Goal: Contribute content: Contribute content

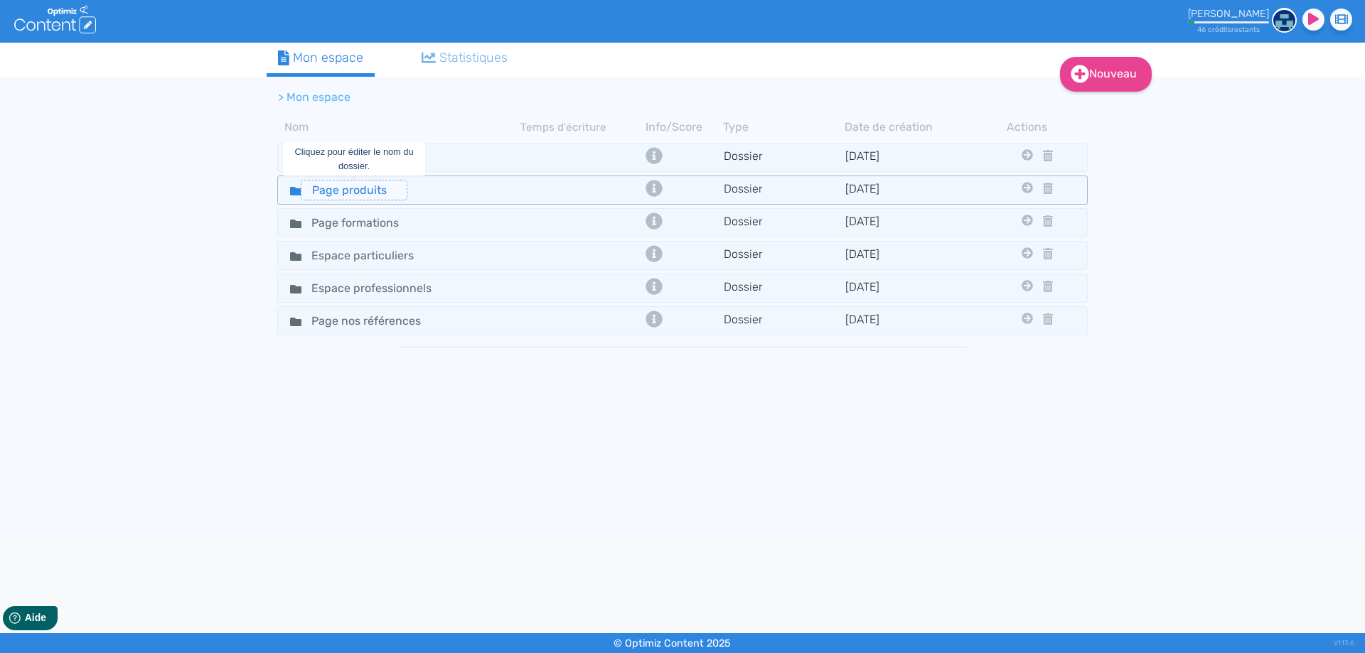
click at [380, 189] on input "Page produits" at bounding box center [354, 190] width 107 height 21
click at [427, 187] on div "Page produits" at bounding box center [399, 190] width 240 height 21
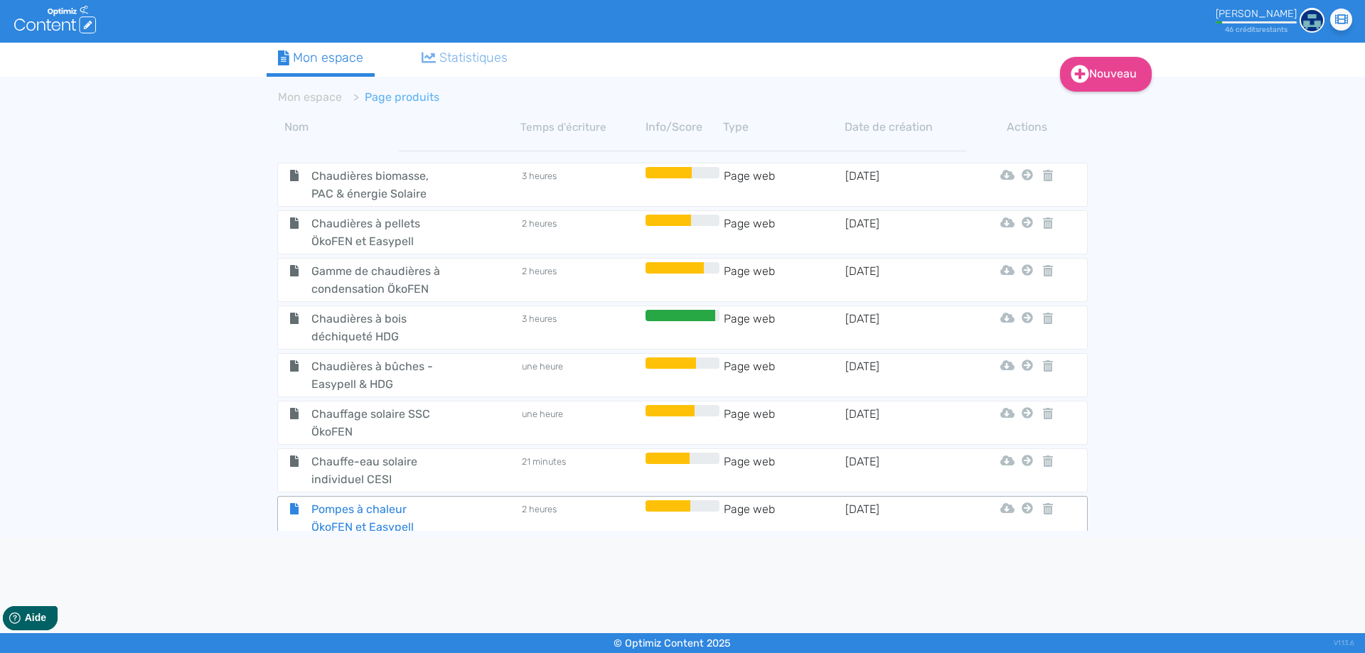
click at [362, 515] on span "Pompes à chaleur ÖkoFEN et Easypell" at bounding box center [381, 519] width 160 height 36
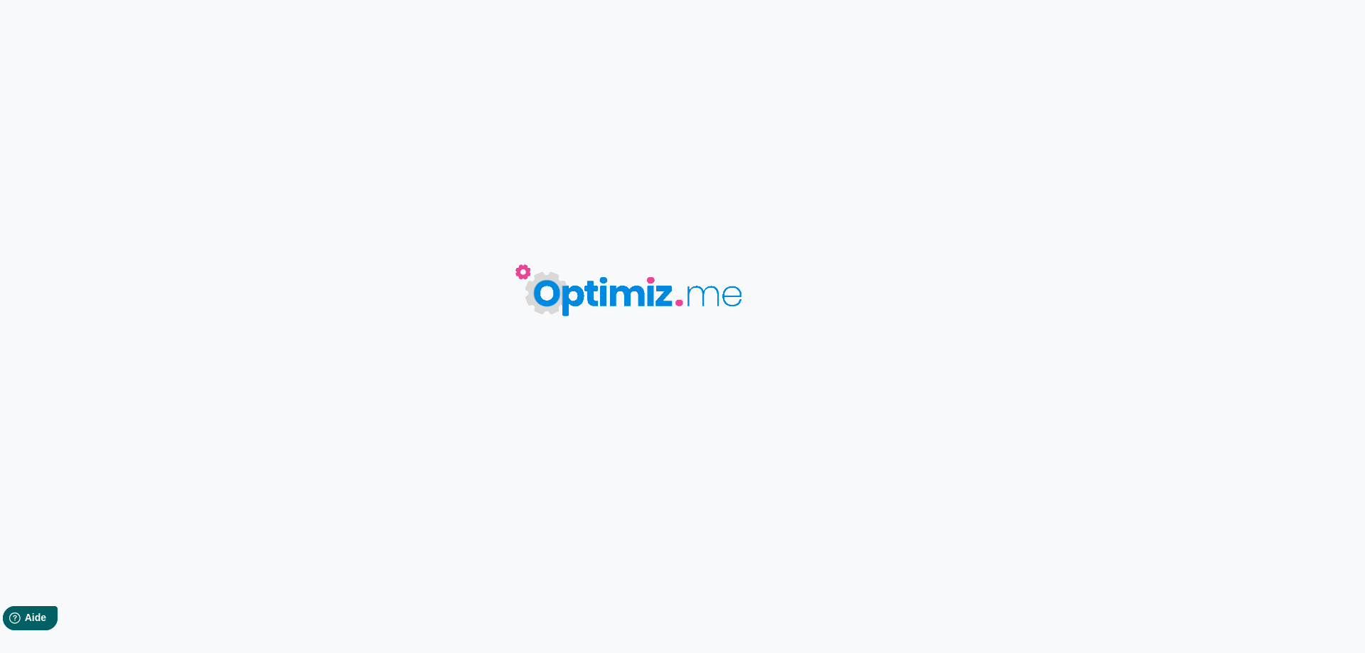
type input "Pompes à chaleur ÖkoFEN et Easypell"
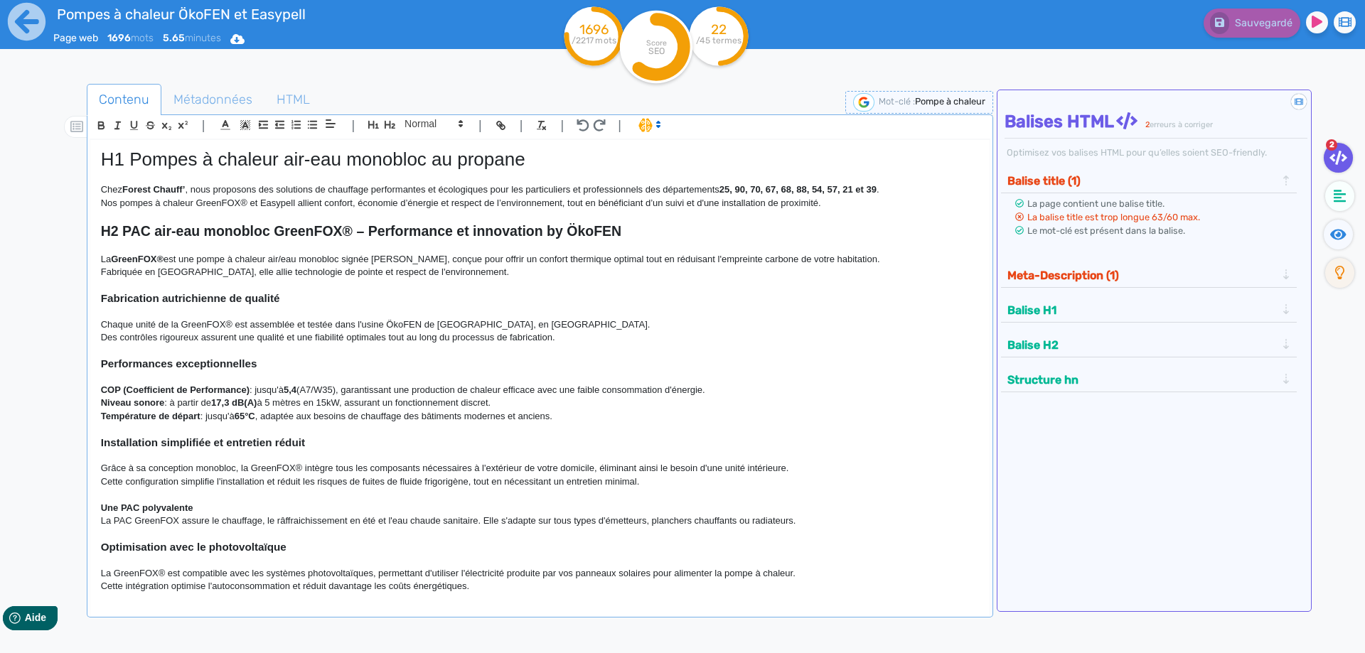
click at [317, 207] on p "Nos pompes à chaleur GreenFOX® et Easypell allient confort, économie d’énergie …" at bounding box center [540, 203] width 878 height 13
drag, startPoint x: 840, startPoint y: 202, endPoint x: 568, endPoint y: 205, distance: 272.3
click at [568, 205] on p "Nos pompes à chaleur GreenFOX® et Easypell allient confort, économie d’énergie …" at bounding box center [540, 203] width 878 height 13
drag, startPoint x: 372, startPoint y: 257, endPoint x: 353, endPoint y: 257, distance: 19.2
click at [353, 257] on p "La GreenFOX® est une pompe à chaleur air/eau monobloc signée [PERSON_NAME], con…" at bounding box center [540, 259] width 878 height 13
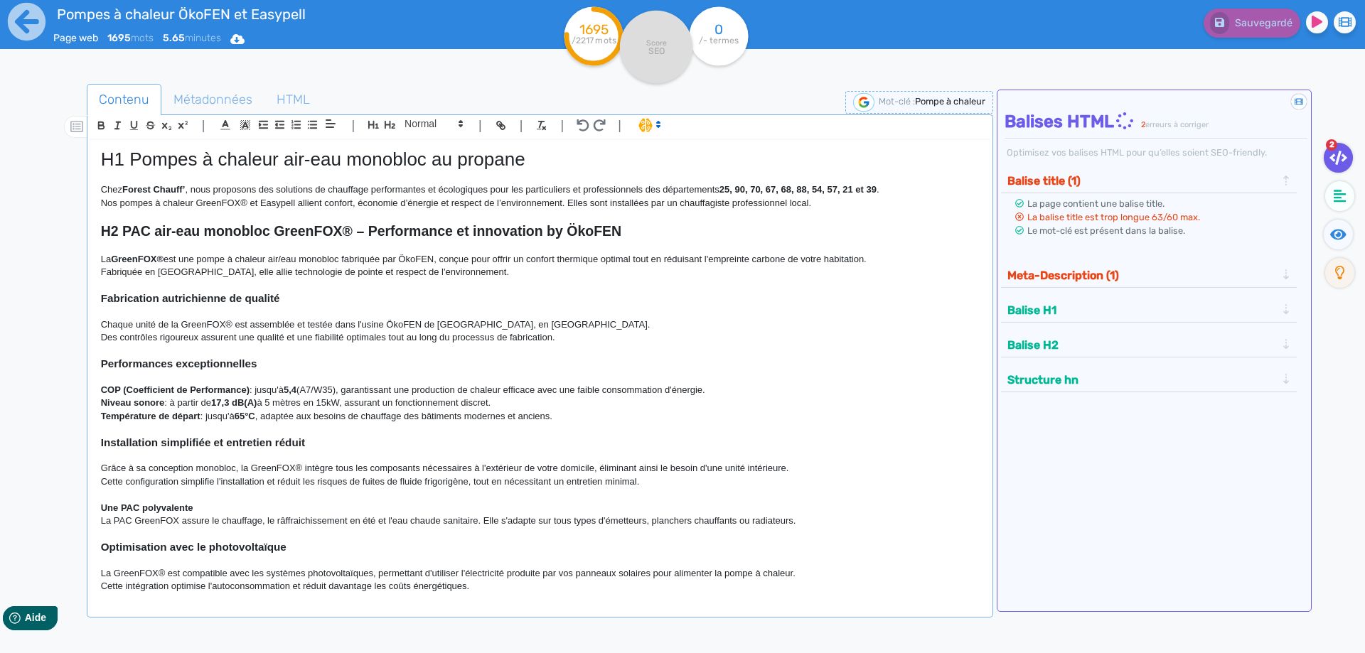
click at [444, 258] on p "La GreenFOX® est une pompe à chaleur air/eau monobloc fabriquée par ÖkoFEN, con…" at bounding box center [540, 259] width 878 height 13
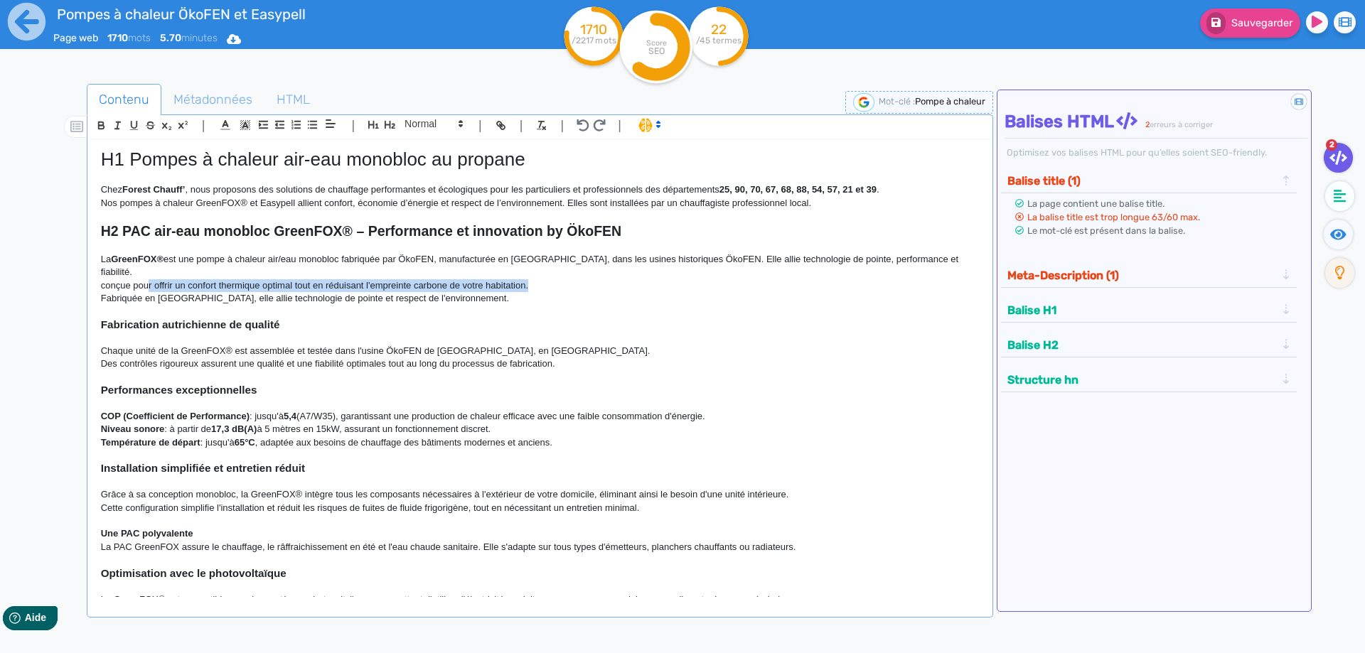
drag, startPoint x: 534, startPoint y: 272, endPoint x: 148, endPoint y: 279, distance: 386.1
click at [148, 279] on p "conçue pour offrir un confort thermique optimal tout en réduisant l'empreinte c…" at bounding box center [540, 285] width 878 height 13
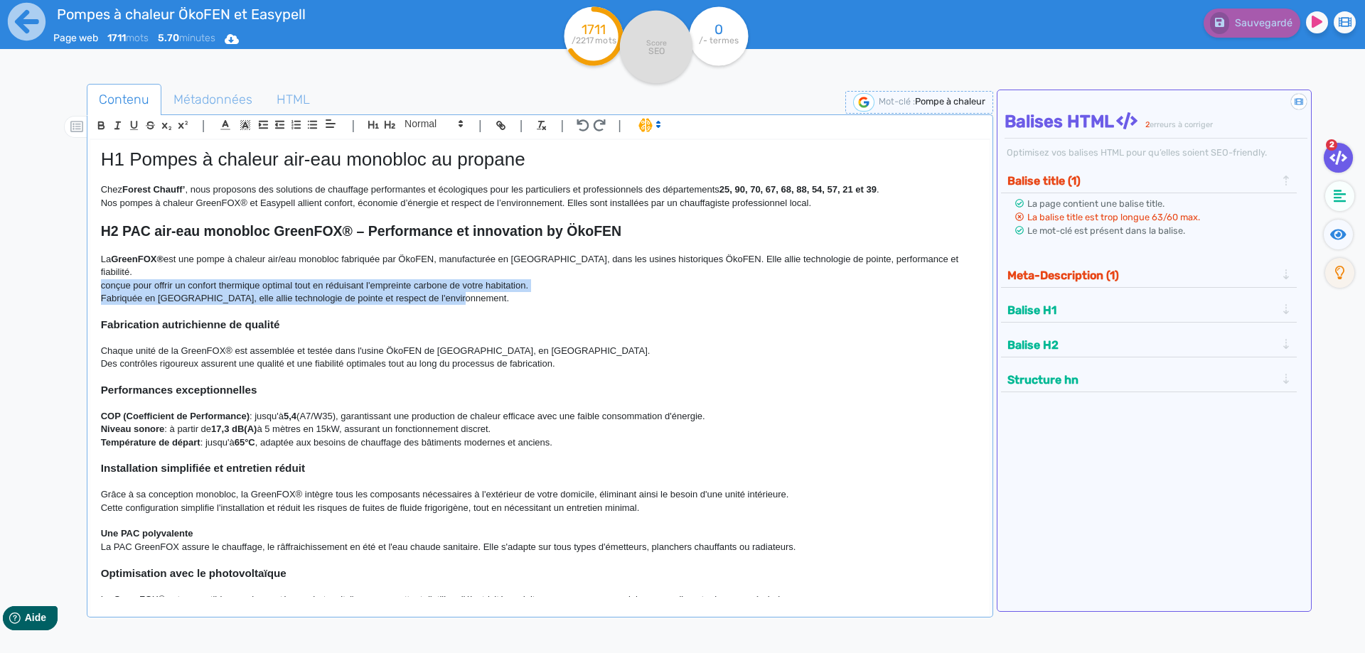
drag, startPoint x: 467, startPoint y: 290, endPoint x: 65, endPoint y: 273, distance: 402.0
click at [90, 273] on div "H1 Pompes à chaleur air-eau monobloc au propane Chez Forest Chauff’ , nous prop…" at bounding box center [539, 368] width 899 height 457
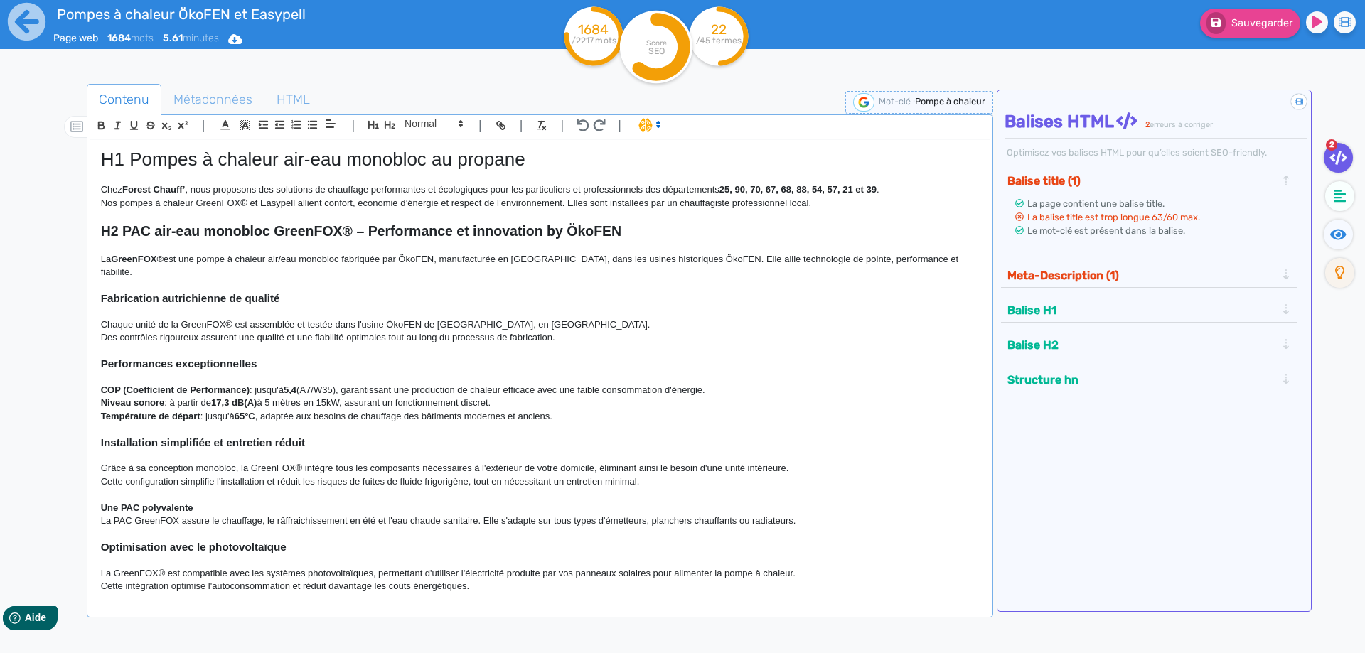
click at [377, 305] on p at bounding box center [540, 311] width 878 height 13
click at [216, 319] on p "Chaque unité de la GreenFOX® est assemblée et testée dans l'usine ÖkoFEN de [GE…" at bounding box center [540, 325] width 878 height 13
click at [199, 411] on strong "Température de départ" at bounding box center [151, 416] width 100 height 11
click at [207, 410] on p "Température de départ : jusqu'à 65°C , adaptée aux besoins de chauffage des bât…" at bounding box center [540, 416] width 878 height 13
drag, startPoint x: 368, startPoint y: 400, endPoint x: 208, endPoint y: 400, distance: 159.3
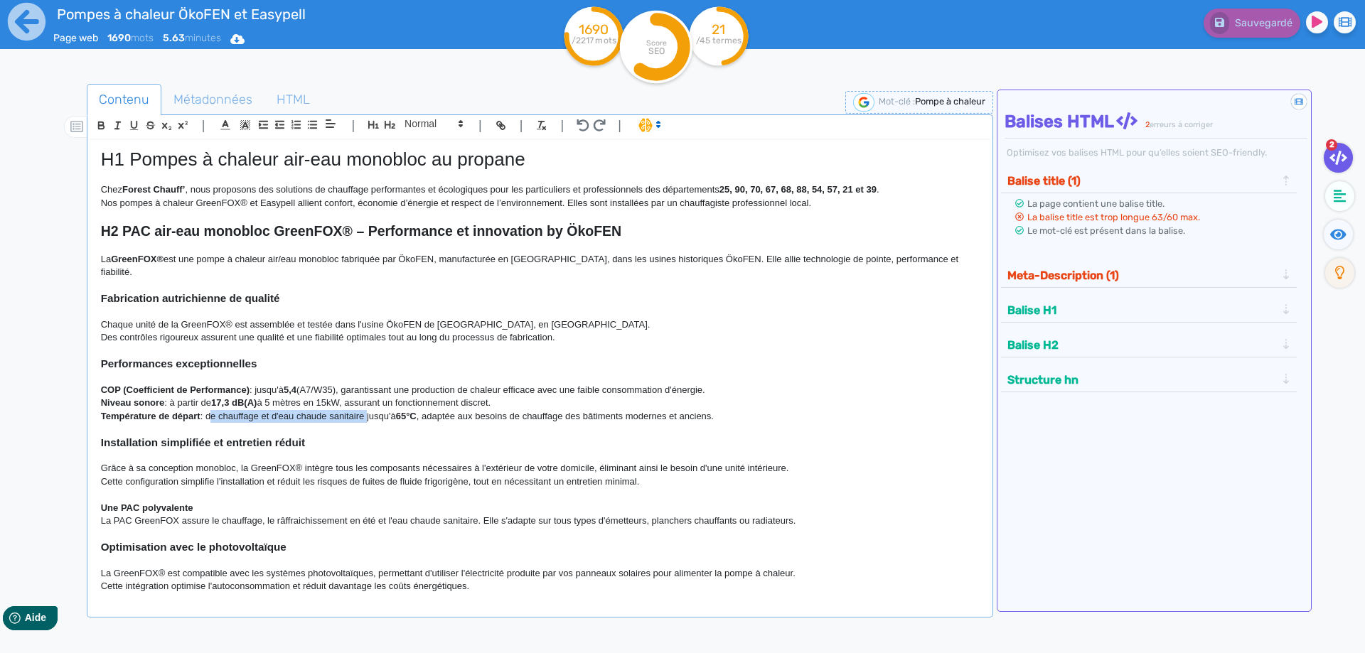
click at [208, 410] on p "Température de départ : de chauffage et d'eau chaude sanitaire jusqu'à 65°C , a…" at bounding box center [540, 416] width 878 height 13
copy p "de chauffage et d'eau chaude sanitaire"
click at [265, 410] on p "Température de départ : jusqu'à 65°C , adaptée aux besoins de chauffage des bât…" at bounding box center [540, 416] width 878 height 13
drag, startPoint x: 424, startPoint y: 400, endPoint x: 265, endPoint y: 405, distance: 159.3
click at [265, 410] on p "Température de départ : jusqu'à 65°C , de chauffage et d'eau chaude sanitaire a…" at bounding box center [540, 416] width 878 height 13
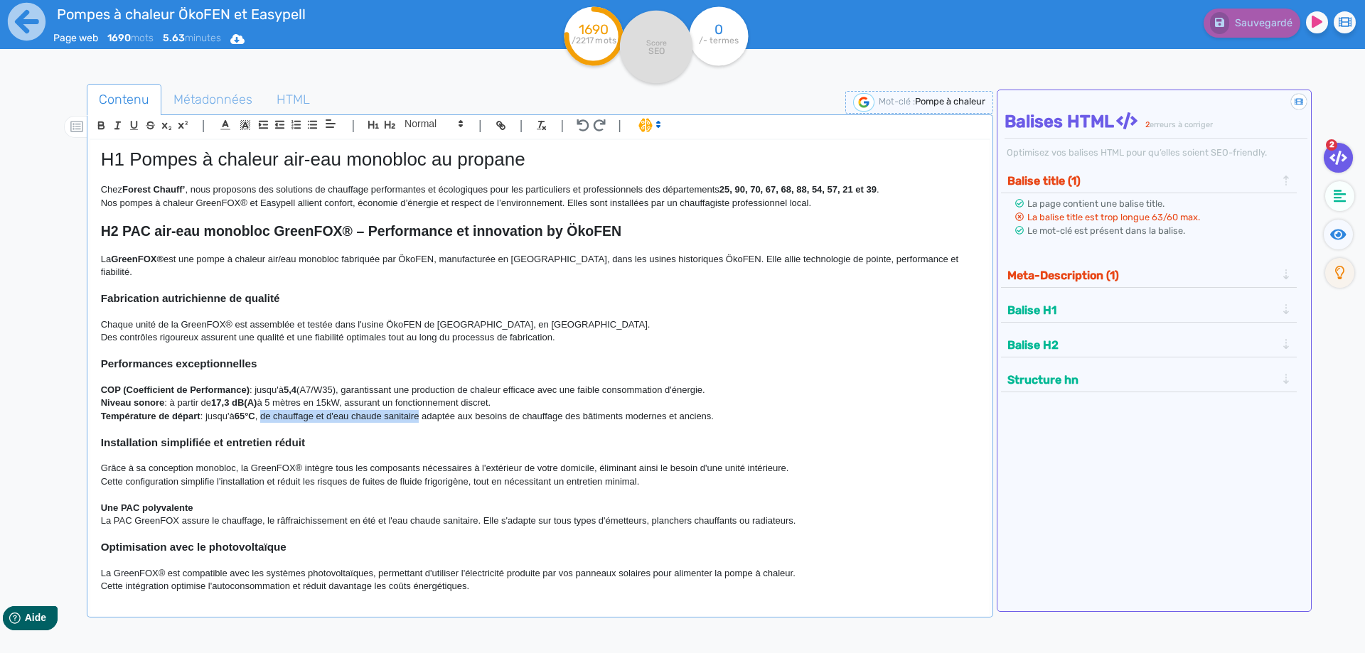
copy p "de chauffage et d'eau chaude sanitaire"
click at [406, 410] on p "Température de départ : jusqu'à 65°C , adaptée aux besoins de chauffage des bât…" at bounding box center [540, 416] width 878 height 13
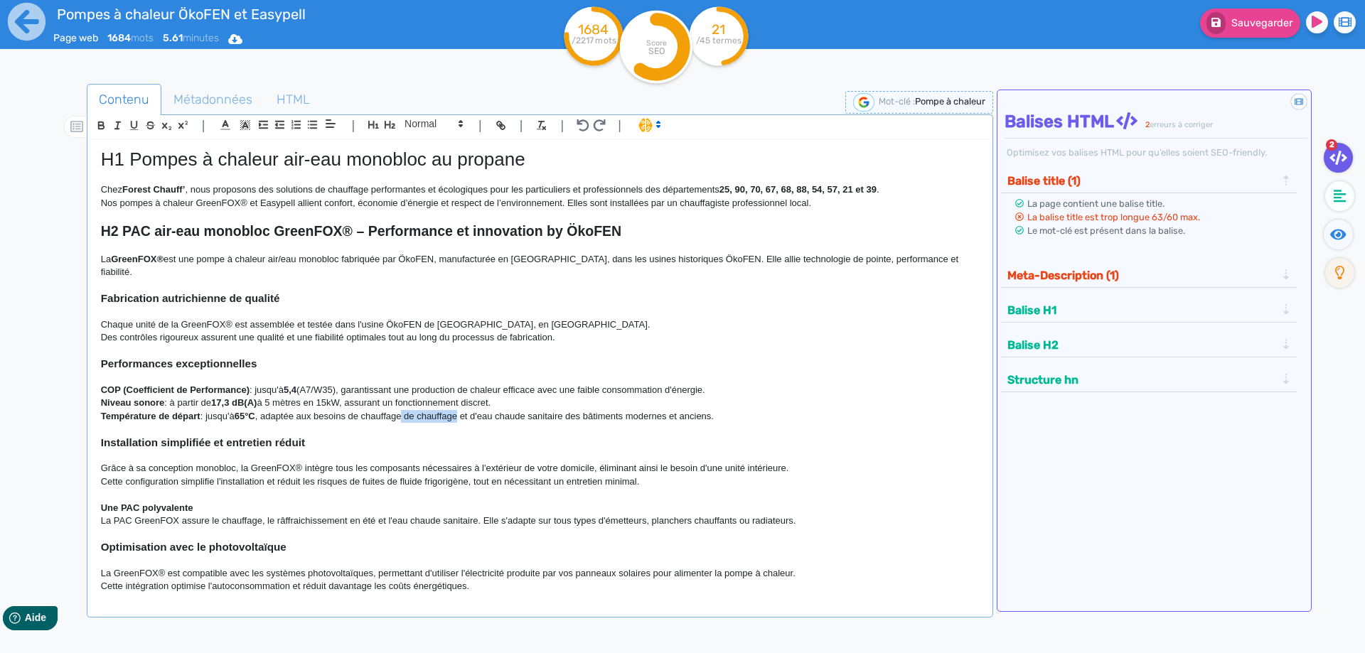
drag, startPoint x: 460, startPoint y: 406, endPoint x: 407, endPoint y: 405, distance: 52.6
click at [407, 410] on p "Température de départ : jusqu'à 65°C , adaptée aux besoins de chauffage de chau…" at bounding box center [540, 416] width 878 height 13
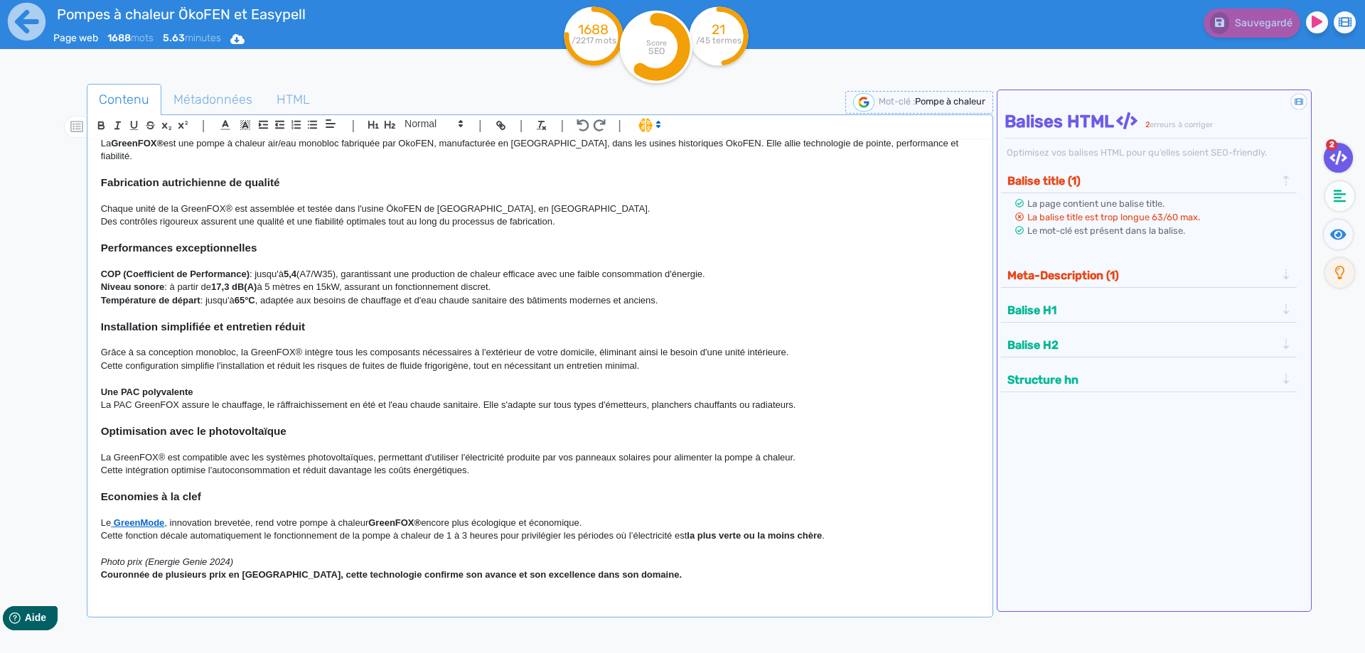
scroll to position [128, 0]
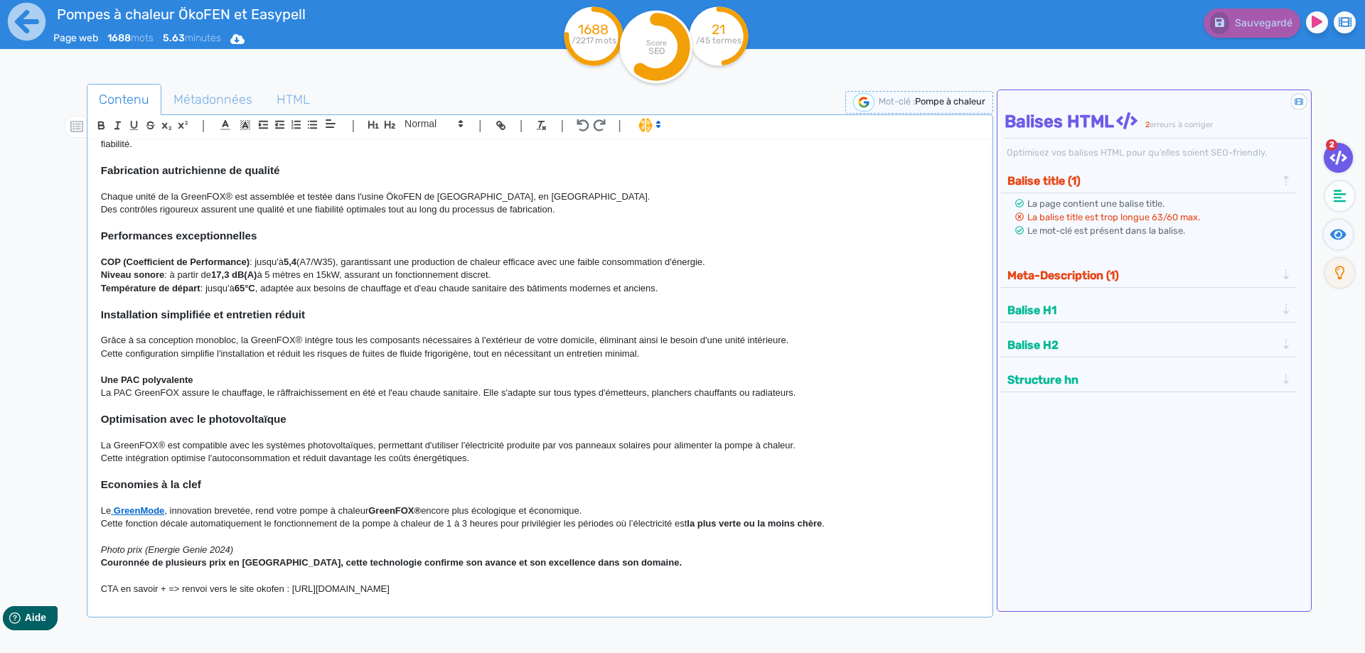
click at [221, 374] on p "Une PAC polyvalente" at bounding box center [540, 380] width 878 height 13
drag, startPoint x: 221, startPoint y: 362, endPoint x: 96, endPoint y: 361, distance: 125.1
click at [96, 361] on div "H1 Pompes à chaleur air-eau monobloc au propane Chez Forest Chauff’ , nous prop…" at bounding box center [539, 368] width 899 height 457
click at [320, 309] on h3 "Installation simplifiée et entretien réduit" at bounding box center [540, 315] width 878 height 13
click at [200, 361] on p at bounding box center [540, 366] width 878 height 13
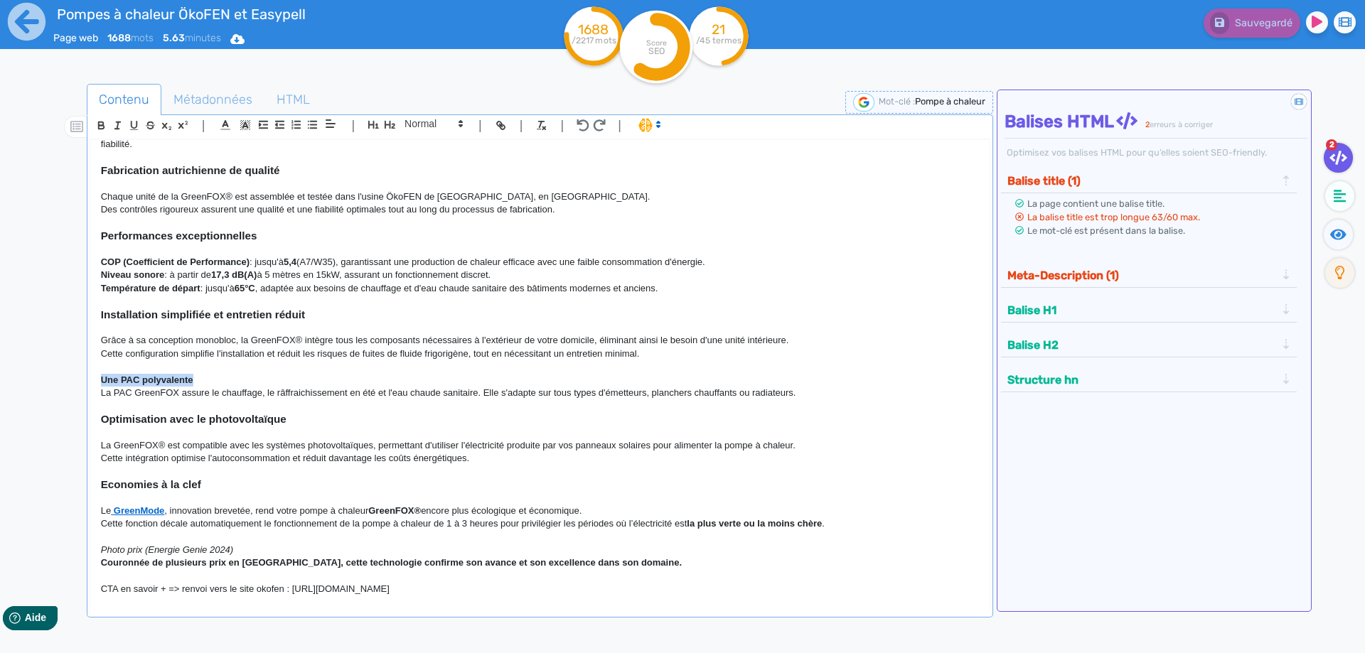
drag, startPoint x: 200, startPoint y: 365, endPoint x: 80, endPoint y: 363, distance: 120.9
click at [90, 363] on div "H1 Pompes à chaleur air-eau monobloc au propane Chez Forest Chauff’ , nous prop…" at bounding box center [539, 368] width 899 height 457
click at [451, 124] on span at bounding box center [433, 123] width 70 height 17
click at [418, 147] on span at bounding box center [433, 149] width 57 height 25
click at [426, 348] on p "Cette configuration simplifie l'installation et réduit les risques de fuites de…" at bounding box center [540, 354] width 878 height 13
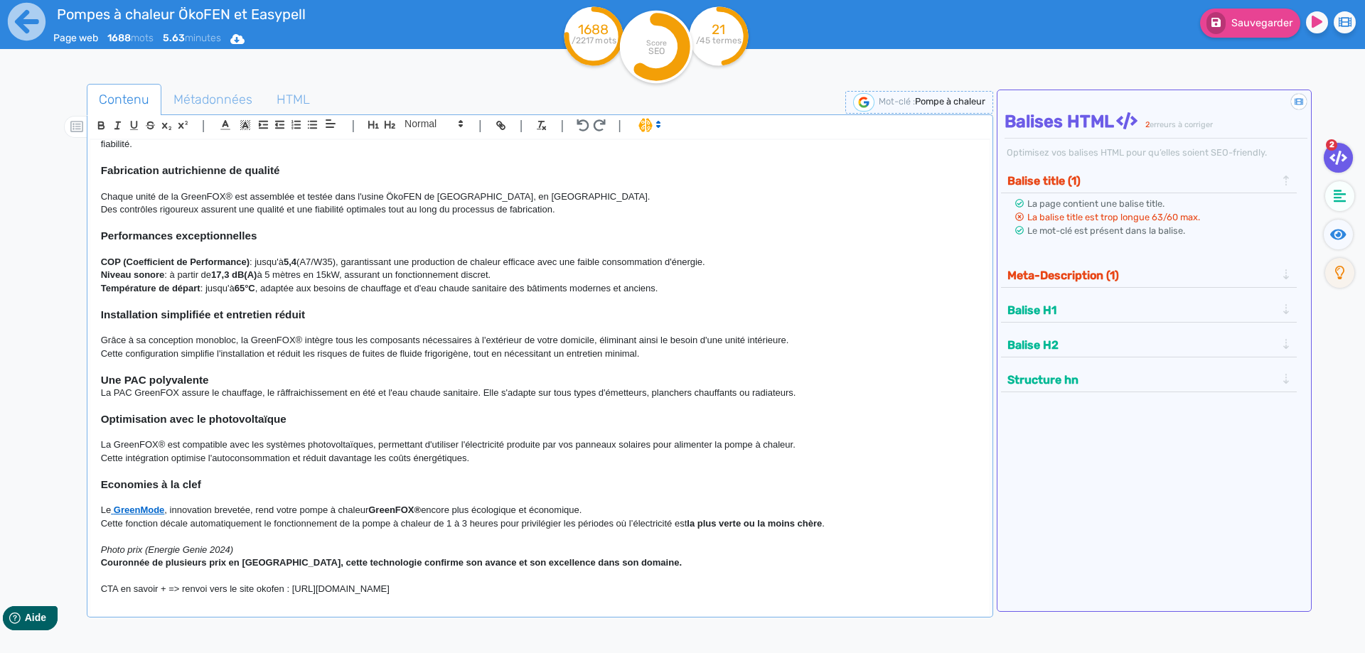
click at [246, 374] on h3 "Une PAC polyvalente" at bounding box center [540, 380] width 878 height 13
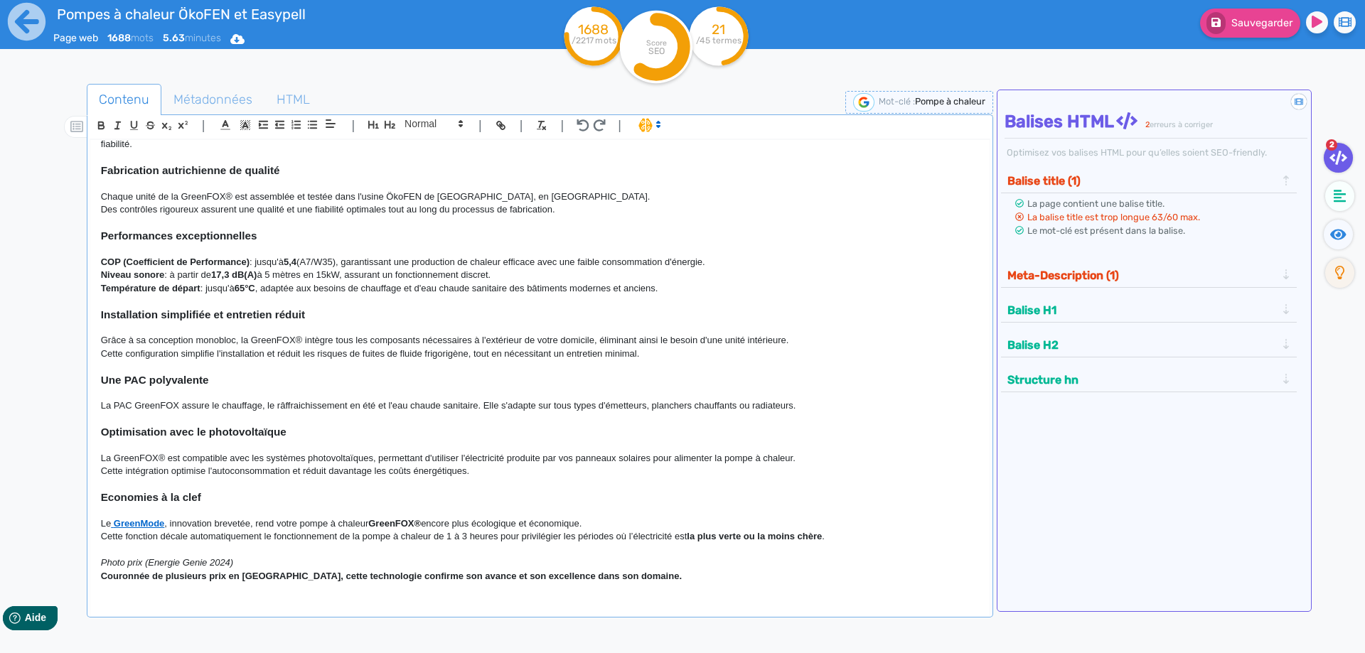
click at [294, 400] on p "La PAC GreenFOX assure le chauffage, le râffraichissement en été et l'eau chaud…" at bounding box center [540, 406] width 878 height 13
click at [473, 452] on p "La GreenFOX® est compatible avec les systèmes photovoltaïques, permettant d'uti…" at bounding box center [540, 458] width 878 height 13
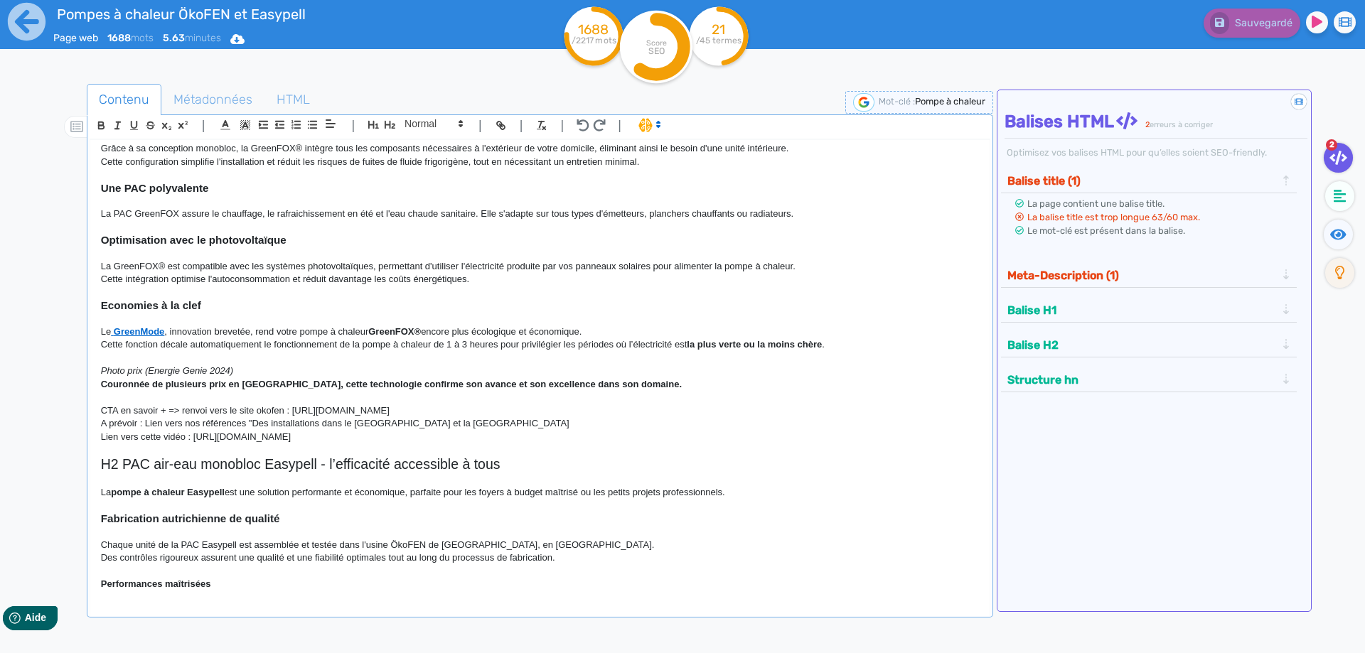
scroll to position [384, 0]
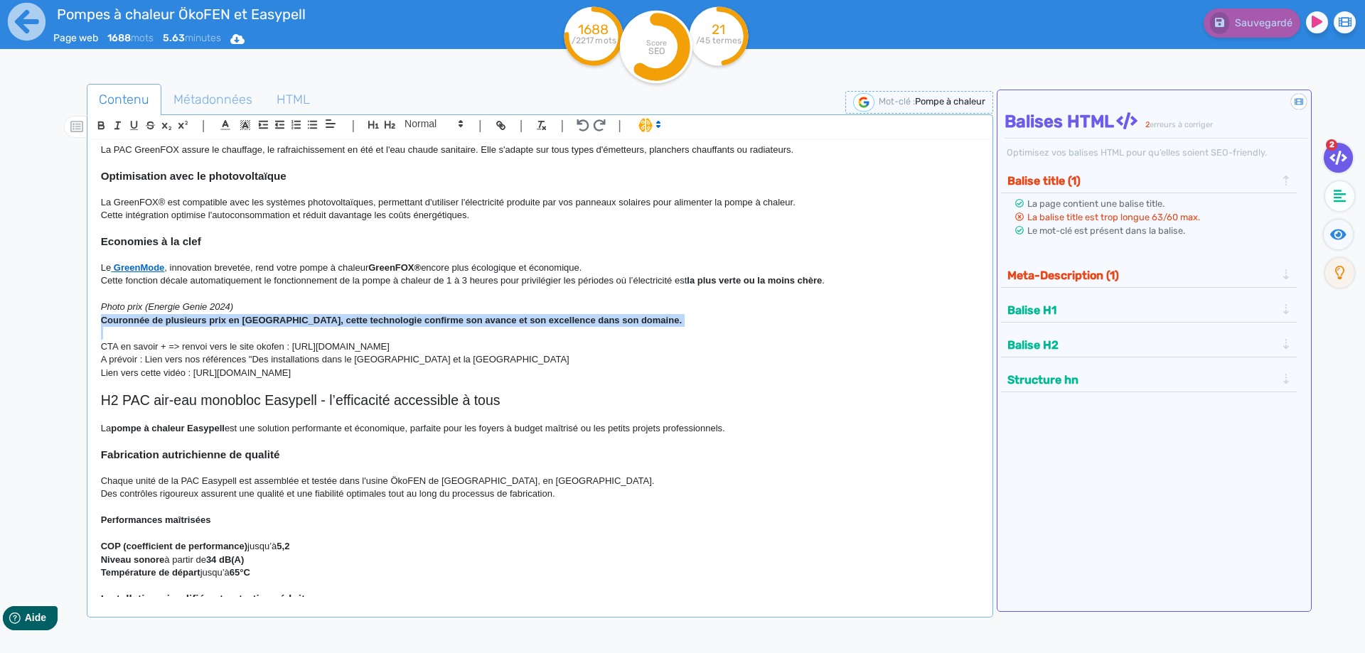
drag, startPoint x: 632, startPoint y: 296, endPoint x: 394, endPoint y: 321, distance: 239.4
click at [394, 321] on div "H1 Pompes à chaleur air-eau monobloc au propane Chez Forest Chauff’ , nous prop…" at bounding box center [539, 368] width 899 height 457
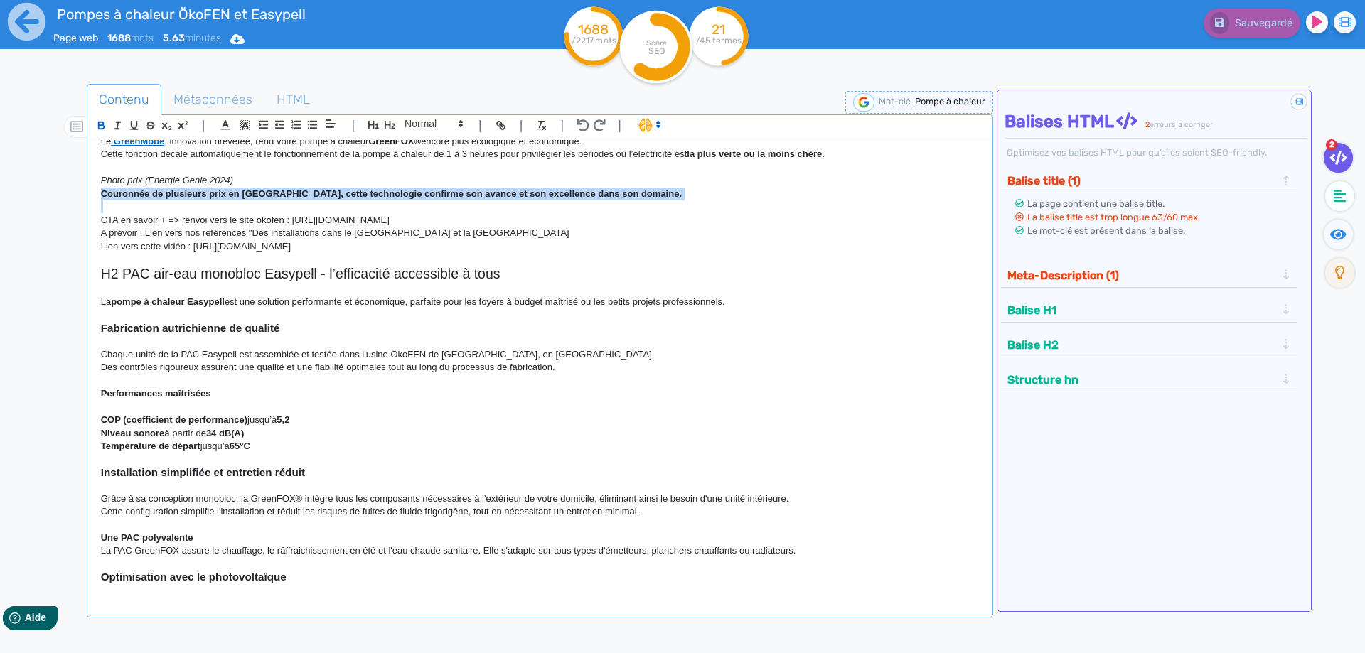
scroll to position [512, 0]
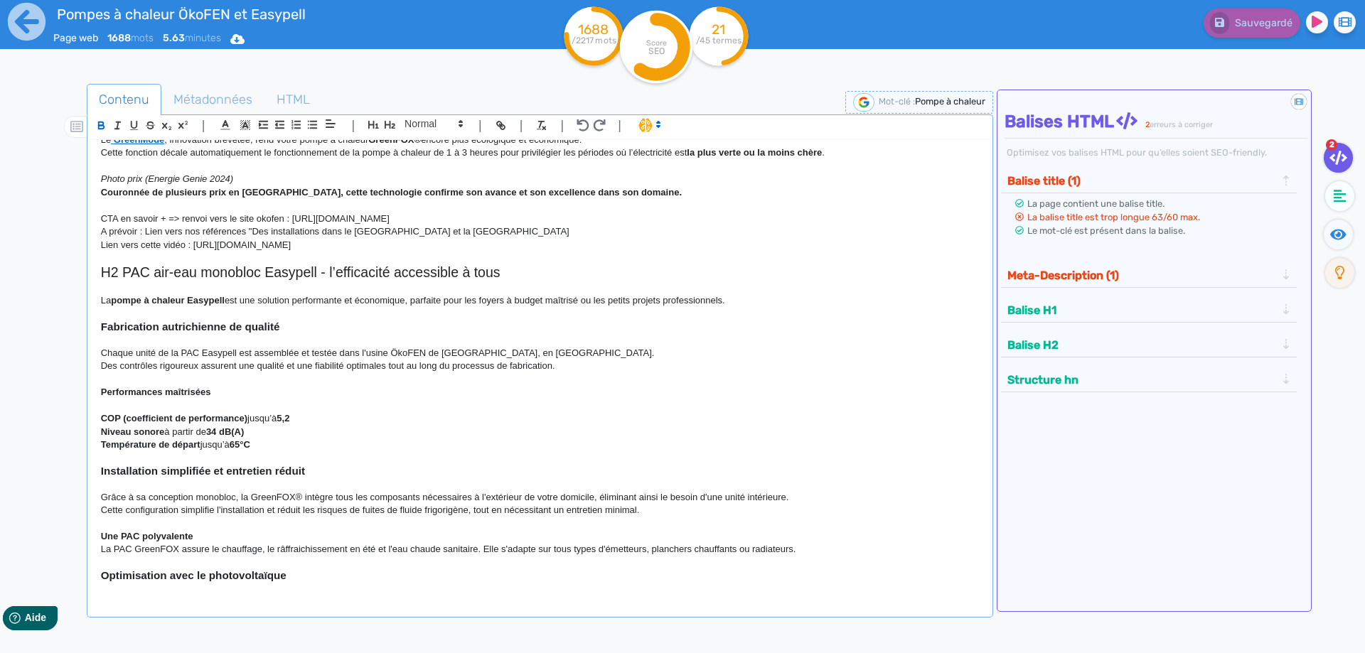
click at [383, 426] on p "Niveau sonore à partir de 34 dB(A)" at bounding box center [540, 432] width 878 height 13
drag, startPoint x: 217, startPoint y: 383, endPoint x: 88, endPoint y: 378, distance: 128.8
click at [90, 378] on div "H1 Pompes à chaleur air-eau monobloc au propane Chez Forest Chauff’ , nous prop…" at bounding box center [539, 368] width 899 height 457
click at [445, 125] on span at bounding box center [433, 123] width 70 height 17
click at [417, 151] on span at bounding box center [433, 149] width 57 height 25
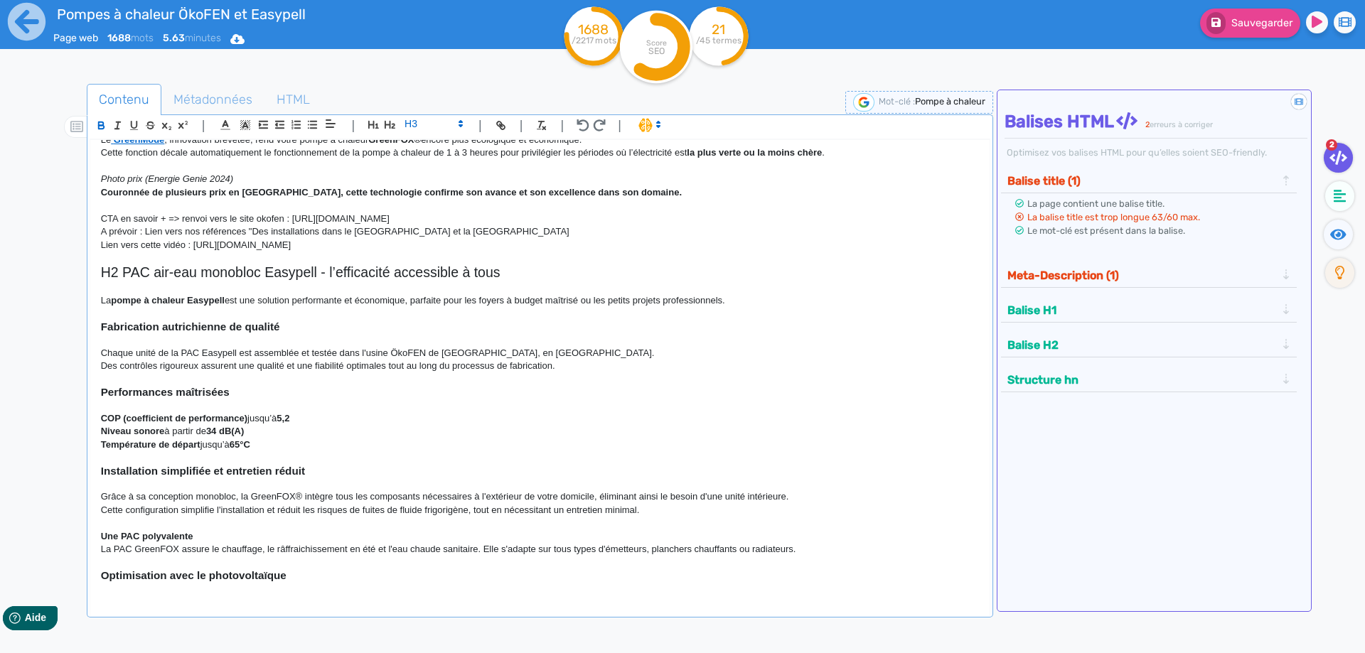
click at [492, 333] on p at bounding box center [540, 339] width 878 height 13
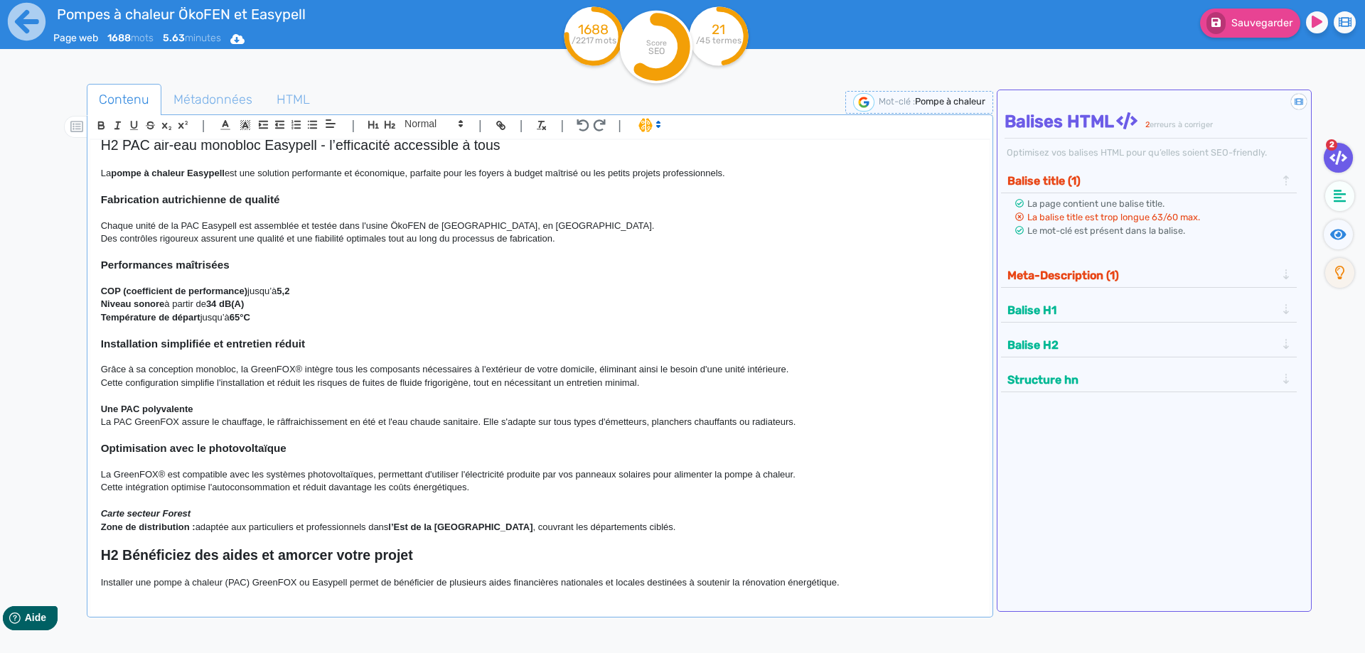
scroll to position [640, 0]
drag, startPoint x: 229, startPoint y: 395, endPoint x: 81, endPoint y: 365, distance: 151.0
click at [90, 389] on div "H1 Pompes à chaleur air-eau monobloc au propane Chez Forest Chauff’ , nous prop…" at bounding box center [539, 368] width 899 height 457
click at [445, 127] on span at bounding box center [433, 123] width 70 height 17
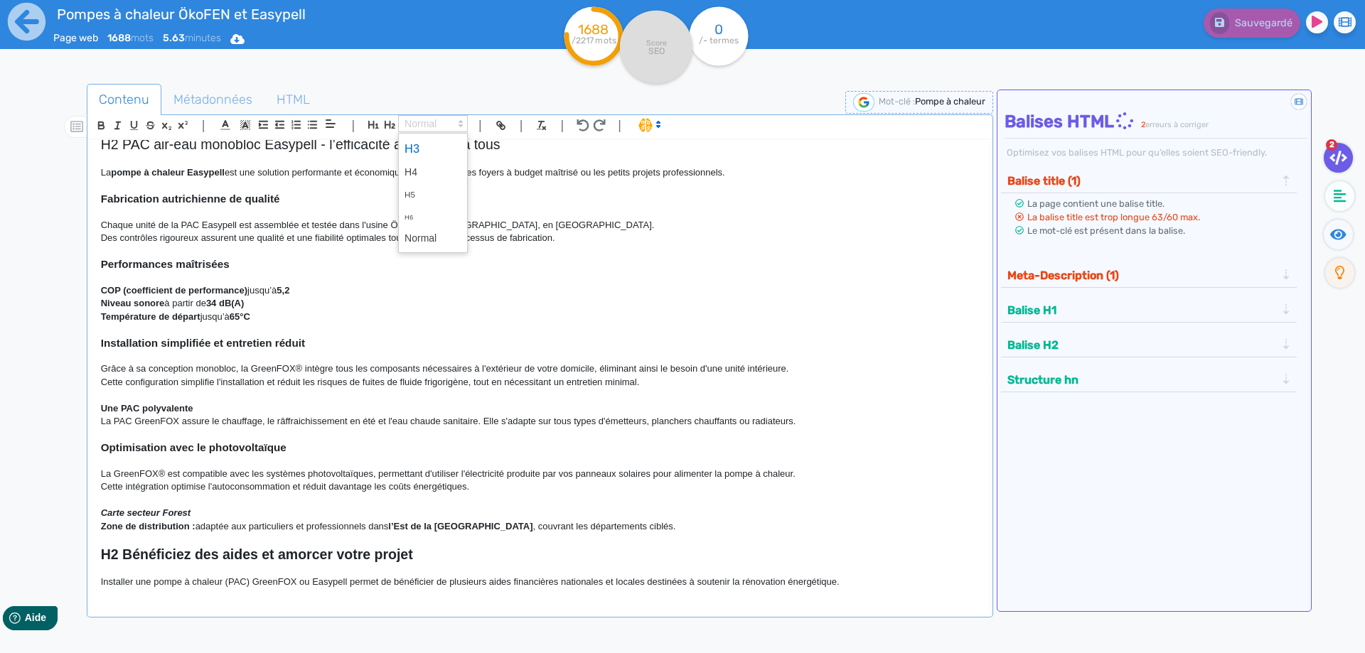
click at [422, 151] on span at bounding box center [433, 149] width 57 height 25
click at [278, 389] on h3 at bounding box center [540, 395] width 878 height 13
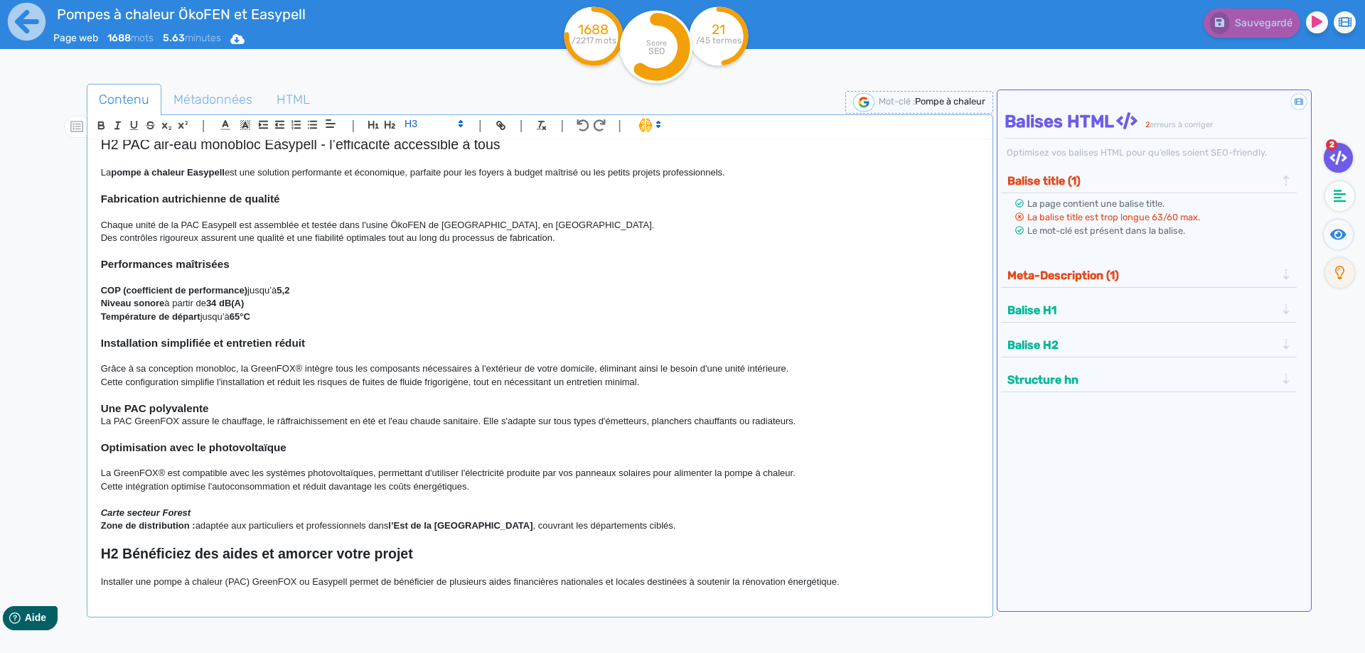
click at [263, 402] on h3 "Une PAC polyvalente" at bounding box center [540, 408] width 878 height 13
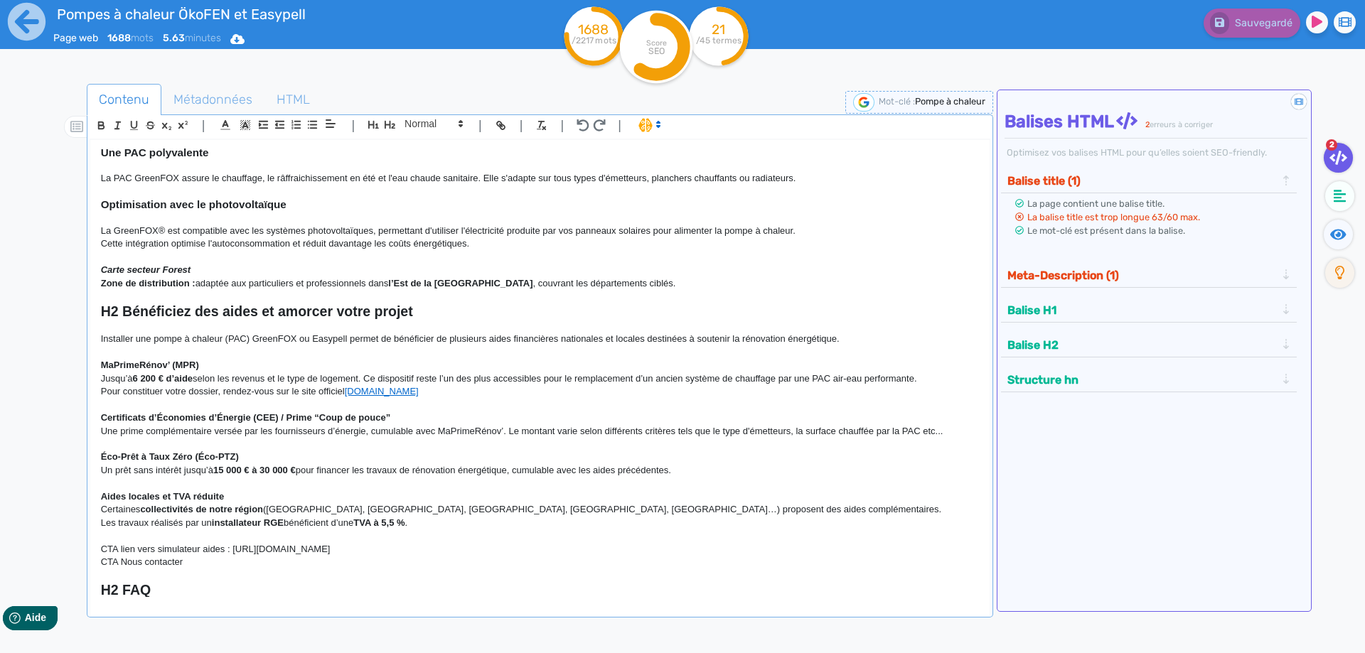
scroll to position [1088, 0]
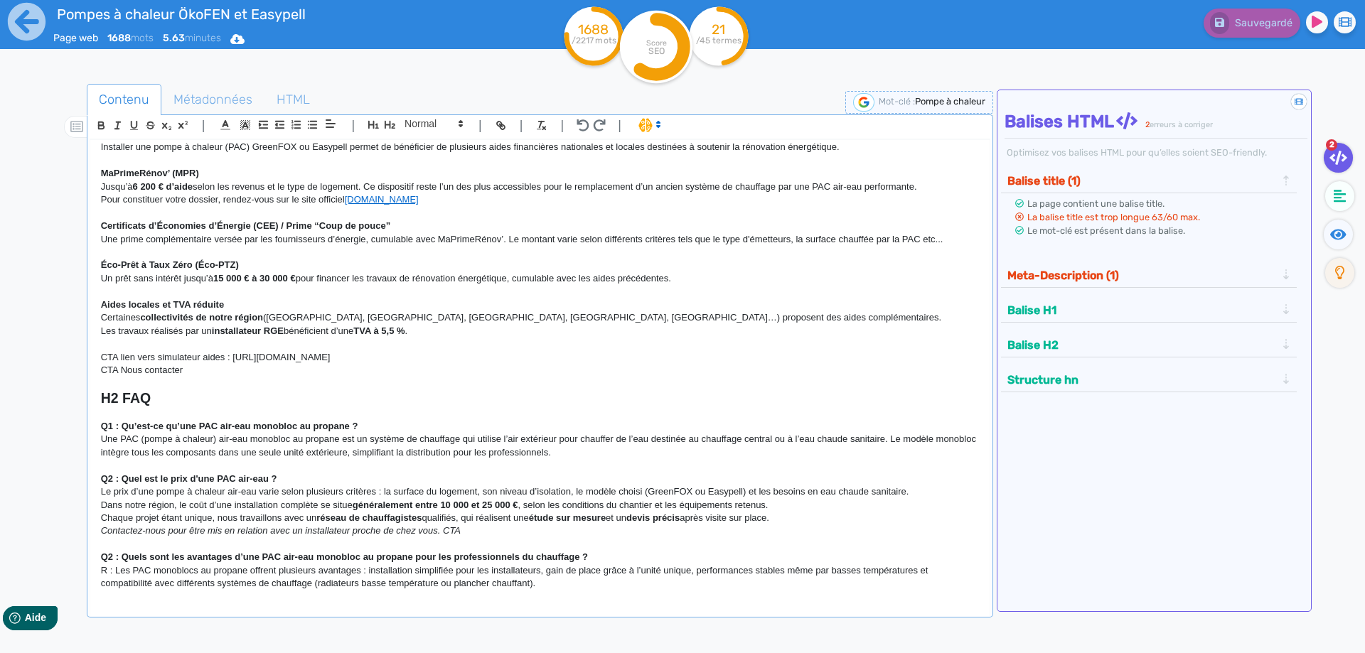
click at [342, 433] on p "Une PAC (pompe à chaleur) air-eau monobloc au propane est un système de chauffa…" at bounding box center [540, 446] width 878 height 26
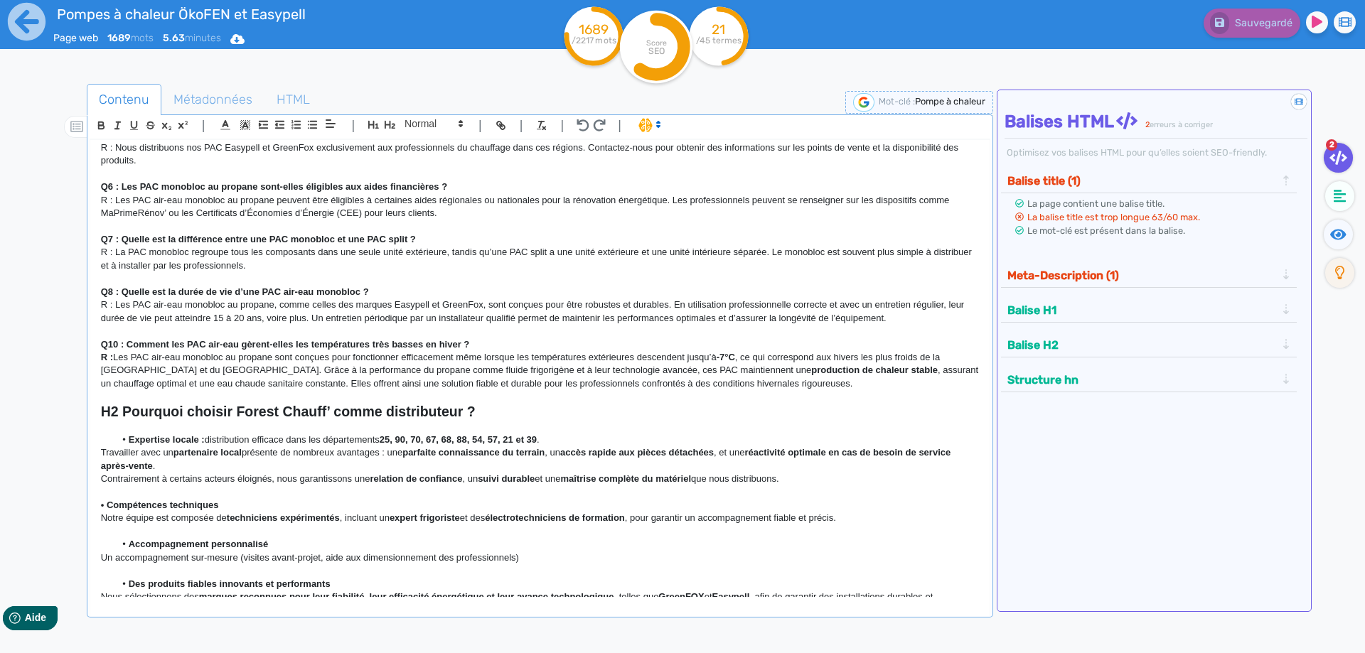
scroll to position [1698, 0]
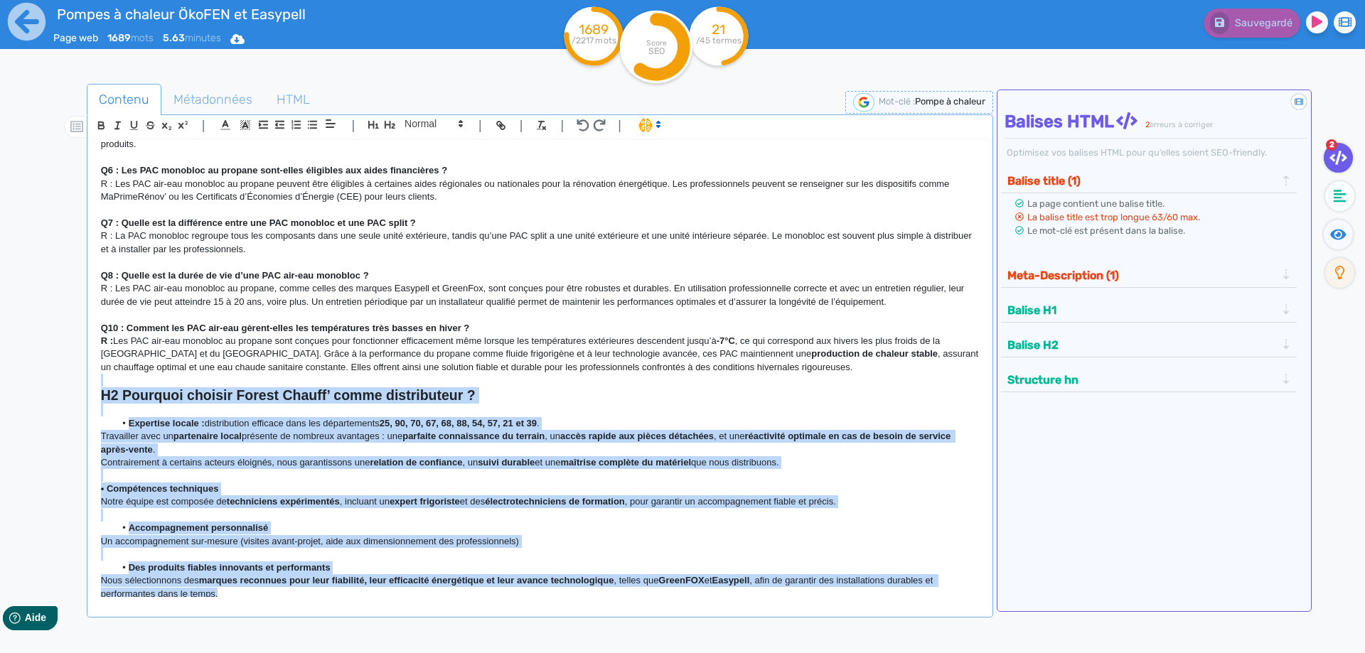
drag, startPoint x: 241, startPoint y: 589, endPoint x: -21, endPoint y: 372, distance: 340.8
click at [90, 372] on div "H1 Pompes à chaleur air-eau monobloc au propane Chez Forest Chauff’ , nous prop…" at bounding box center [539, 368] width 899 height 457
copy div "L8 Ipsumdol sitamet Consec Adipis’ elits doeiusmodtem ? Incididun utlabo : etdo…"
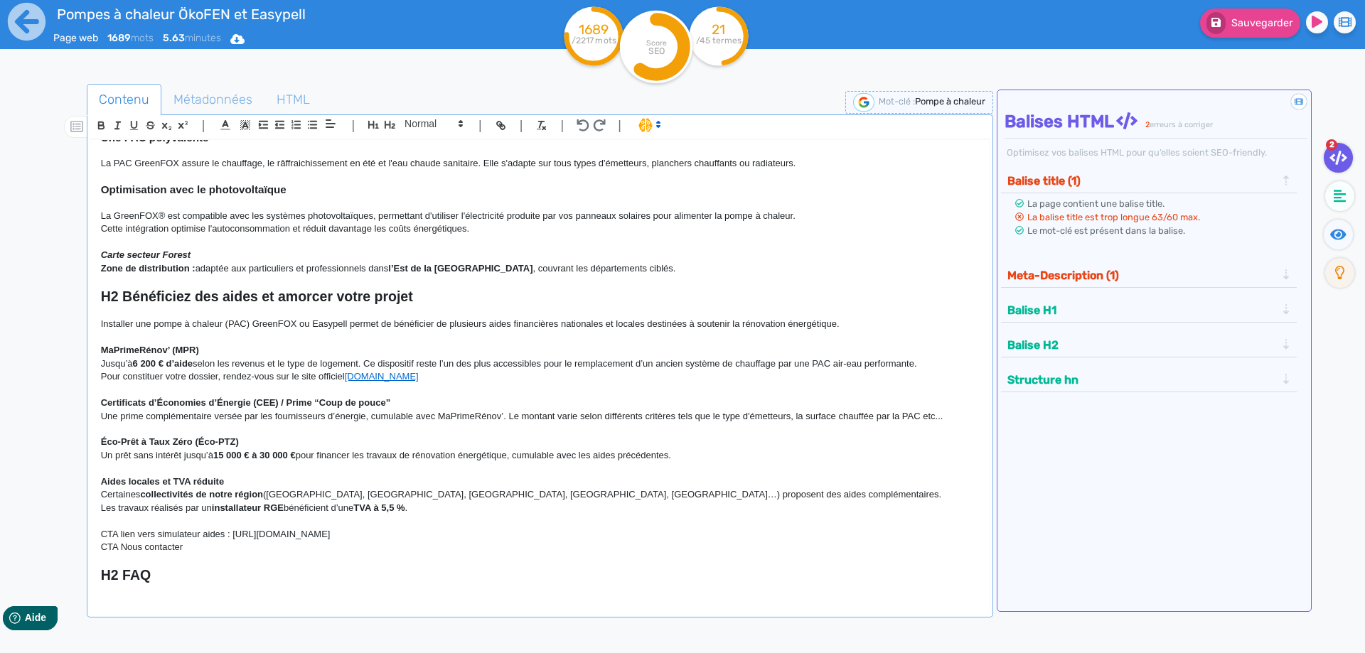
scroll to position [909, 0]
click at [241, 543] on p "CTA Nous contacter" at bounding box center [540, 549] width 878 height 13
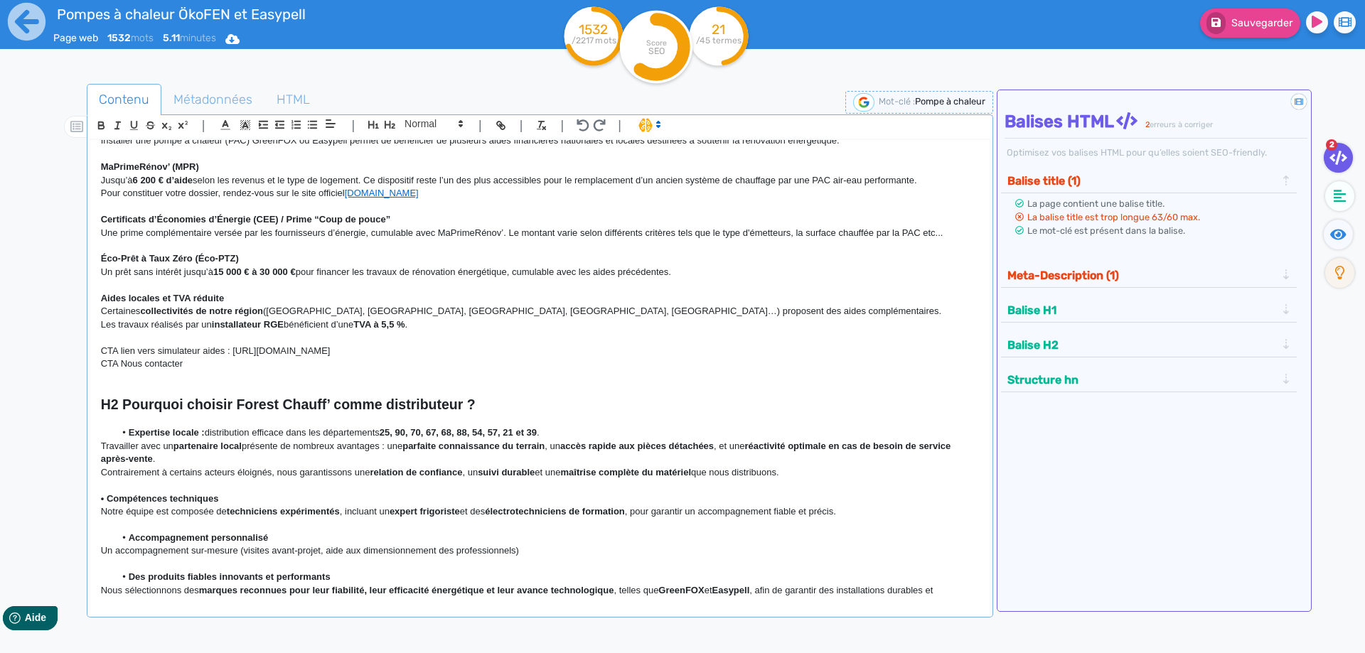
scroll to position [1350, 0]
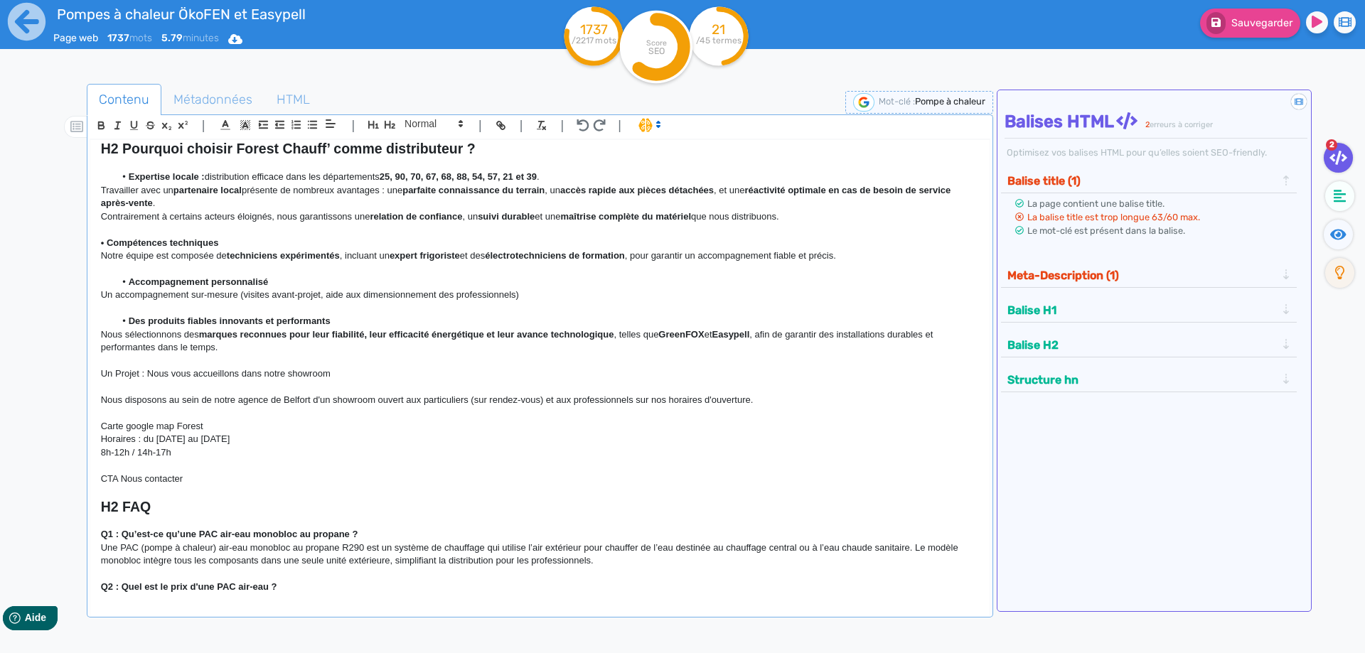
click at [99, 364] on div "H1 Pompes à chaleur air-eau monobloc au propane Chez Forest Chauff’ , nous prop…" at bounding box center [539, 368] width 899 height 457
click at [147, 407] on p at bounding box center [540, 413] width 878 height 13
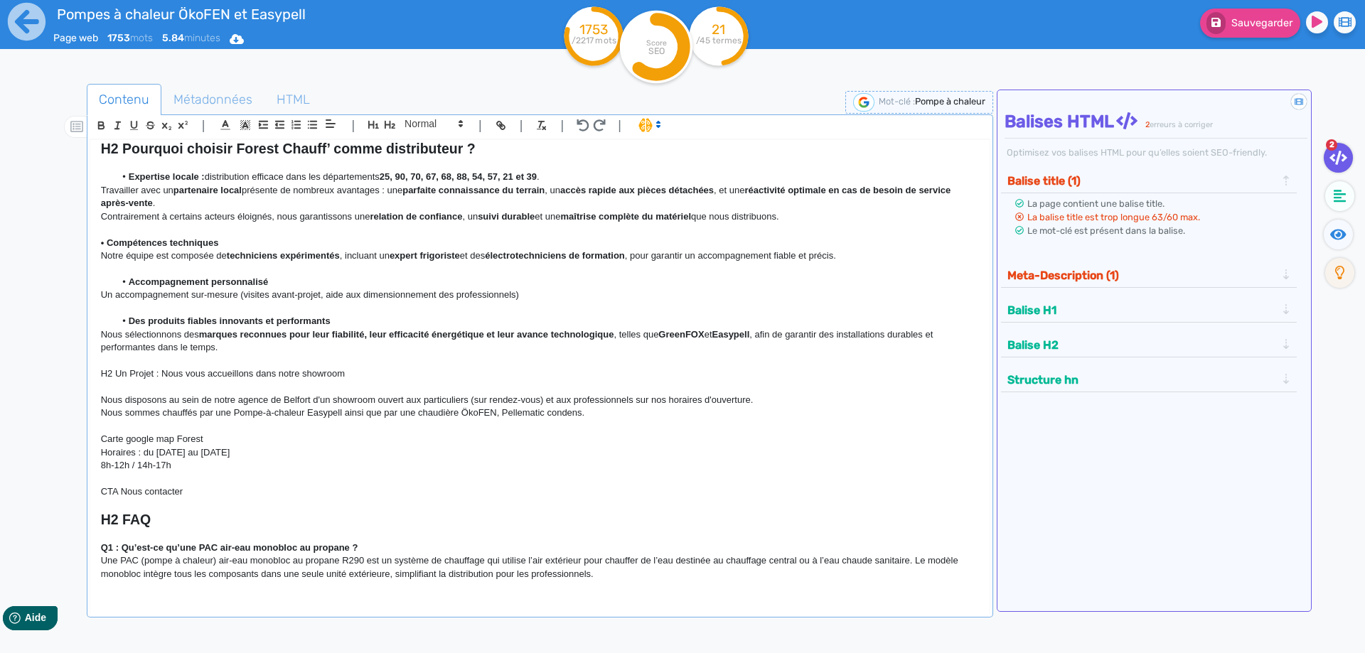
click at [610, 407] on p "Nous sommes chauffés par une Pompe-à-chaleur Easypell ainsi que par une chaudiè…" at bounding box center [540, 413] width 878 height 13
click at [827, 407] on p "Nous sommes chauffés par une Pompe-à-chaleur Easypell ainsi que par une chaudiè…" at bounding box center [540, 413] width 878 height 13
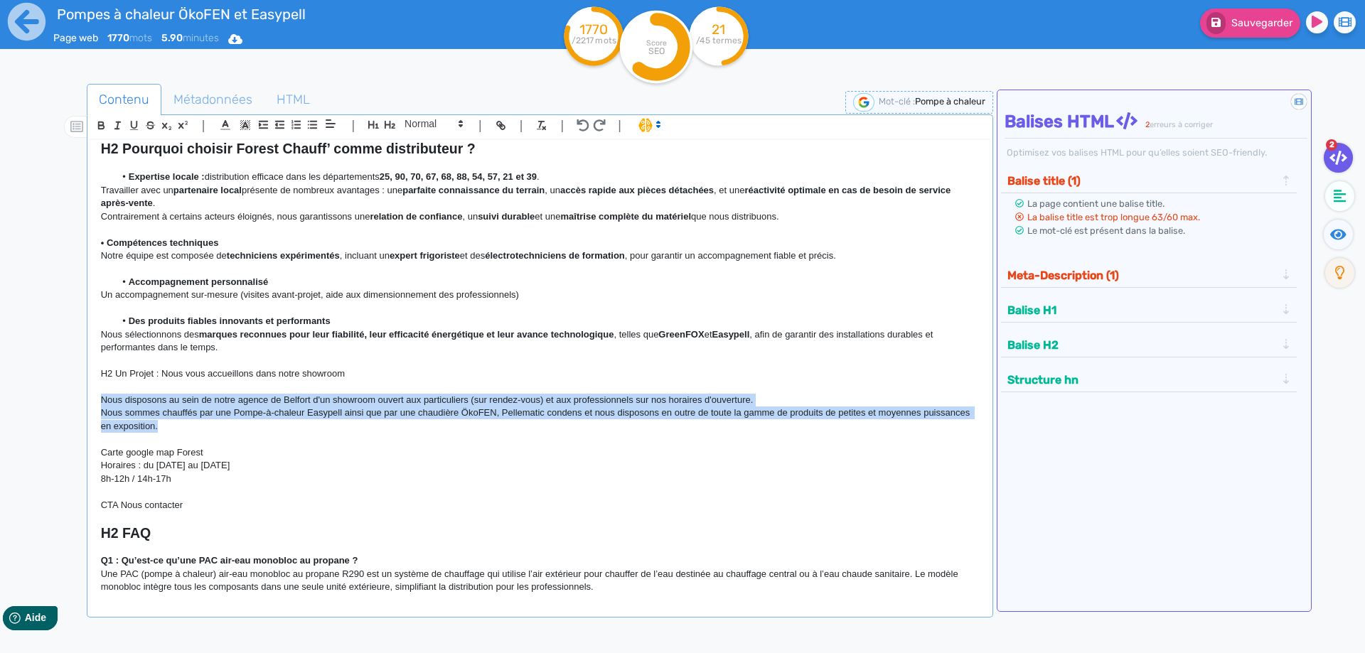
drag, startPoint x: 174, startPoint y: 421, endPoint x: 44, endPoint y: 387, distance: 134.3
click at [90, 387] on div "H1 Pompes à chaleur air-eau monobloc au propane Chez Forest Chauff’ , nous prop…" at bounding box center [539, 368] width 899 height 457
copy div "Nous disposons au sein de notre agence de Belfort d'un showroom ouvert aux part…"
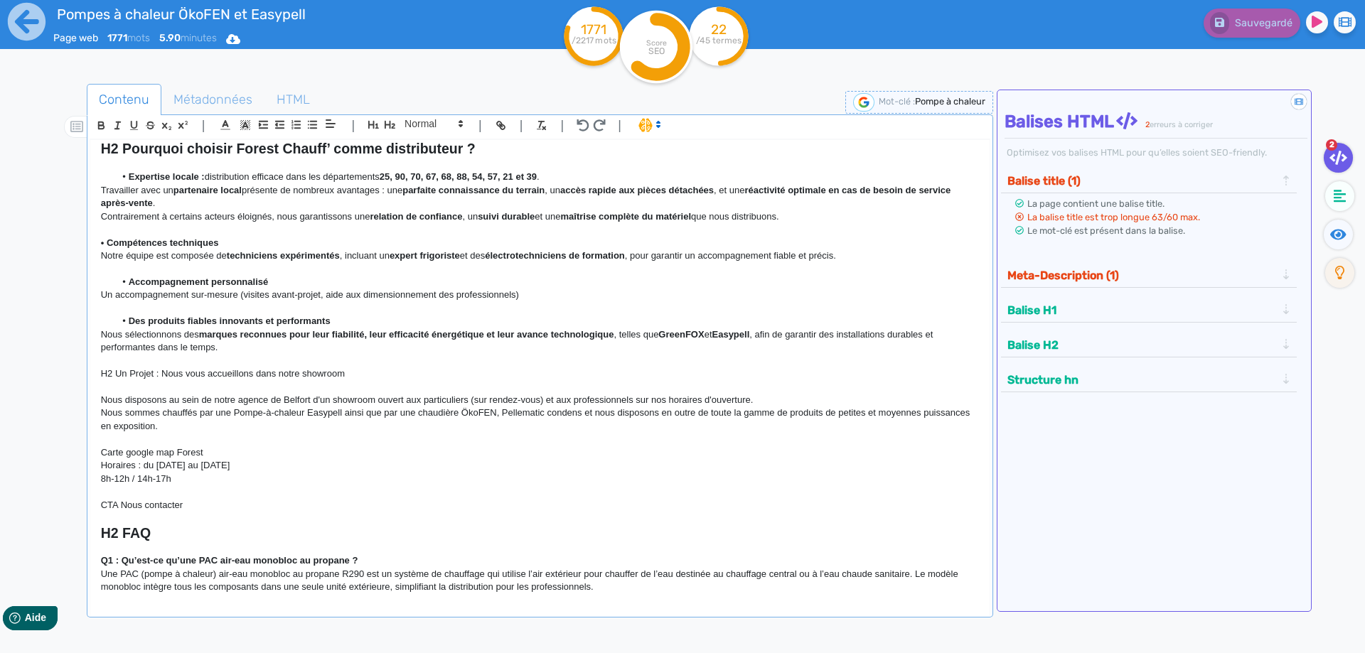
click at [551, 433] on p at bounding box center [540, 439] width 878 height 13
click at [476, 411] on p "Nous sommes chauffés par une Pompe-à-chaleur Easypell ainsi que par une chaudiè…" at bounding box center [540, 420] width 878 height 26
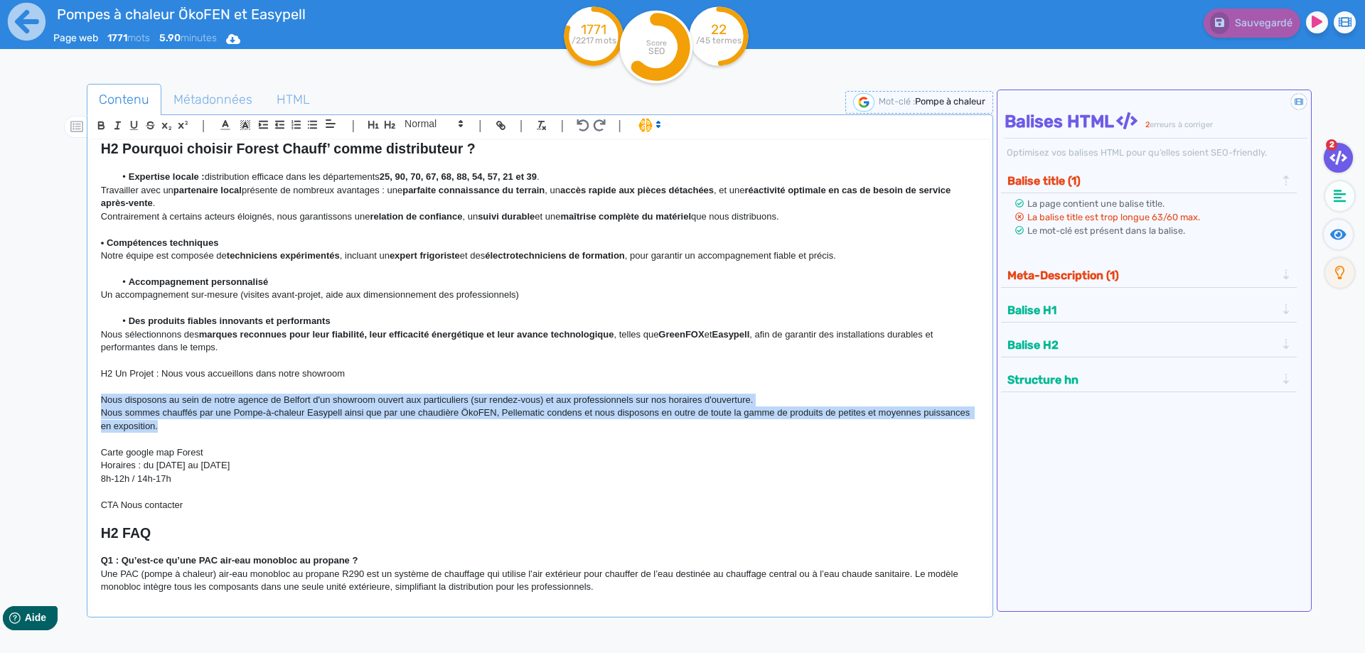
drag, startPoint x: 200, startPoint y: 418, endPoint x: 82, endPoint y: 392, distance: 120.8
click at [90, 392] on div "H1 Pompes à chaleur air-eau monobloc au propane Chez Forest Chauff’ , nous prop…" at bounding box center [539, 368] width 899 height 457
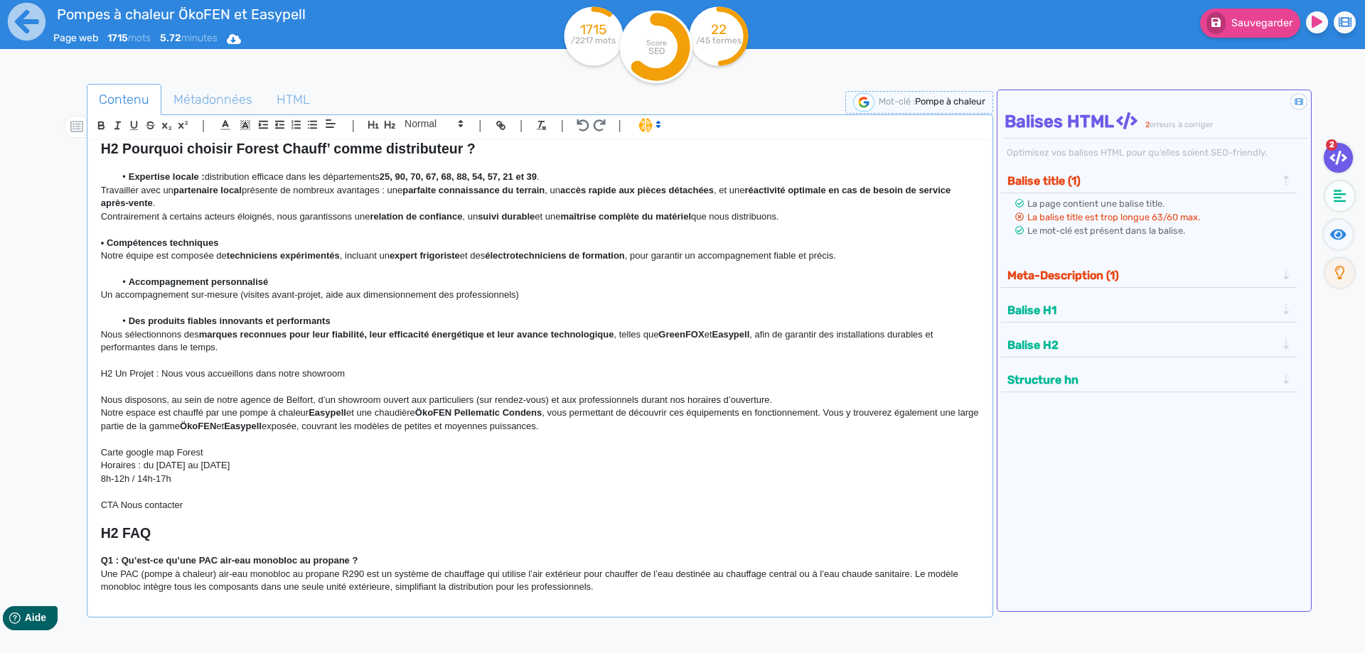
scroll to position [0, 0]
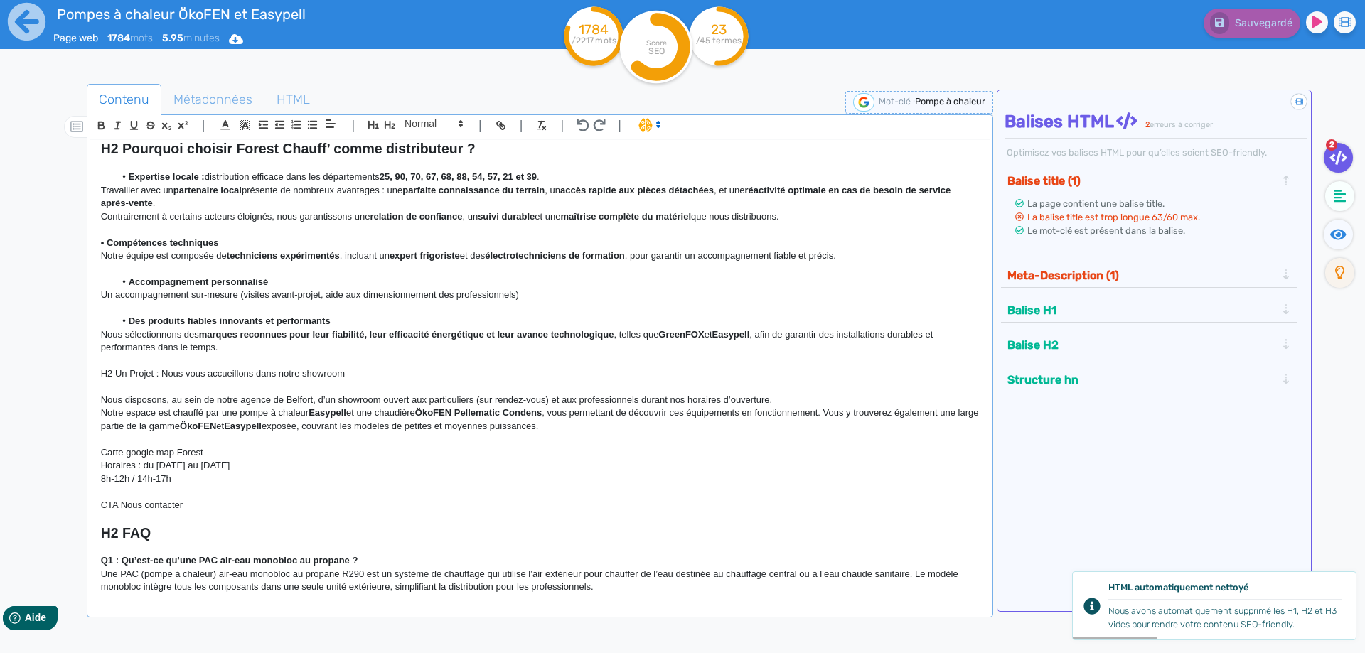
drag, startPoint x: 584, startPoint y: 414, endPoint x: 87, endPoint y: 398, distance: 496.5
click at [90, 398] on div "H1 Pompes à chaleur air-eau monobloc au propane Chez Forest Chauff’ , nous prop…" at bounding box center [539, 368] width 899 height 457
click at [102, 127] on icon "button" at bounding box center [101, 125] width 12 height 12
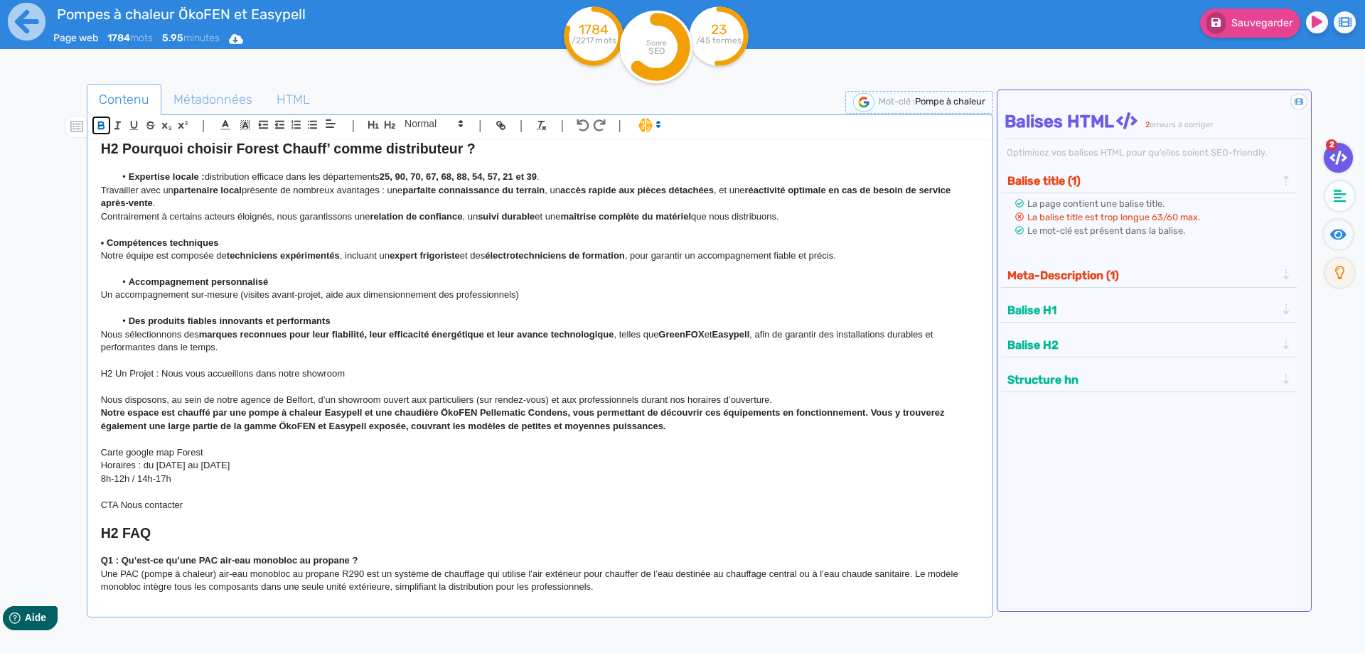
click at [102, 127] on icon "button" at bounding box center [101, 125] width 12 height 12
click at [329, 459] on p "Horaires : du [DATE] au [DATE]" at bounding box center [540, 465] width 878 height 13
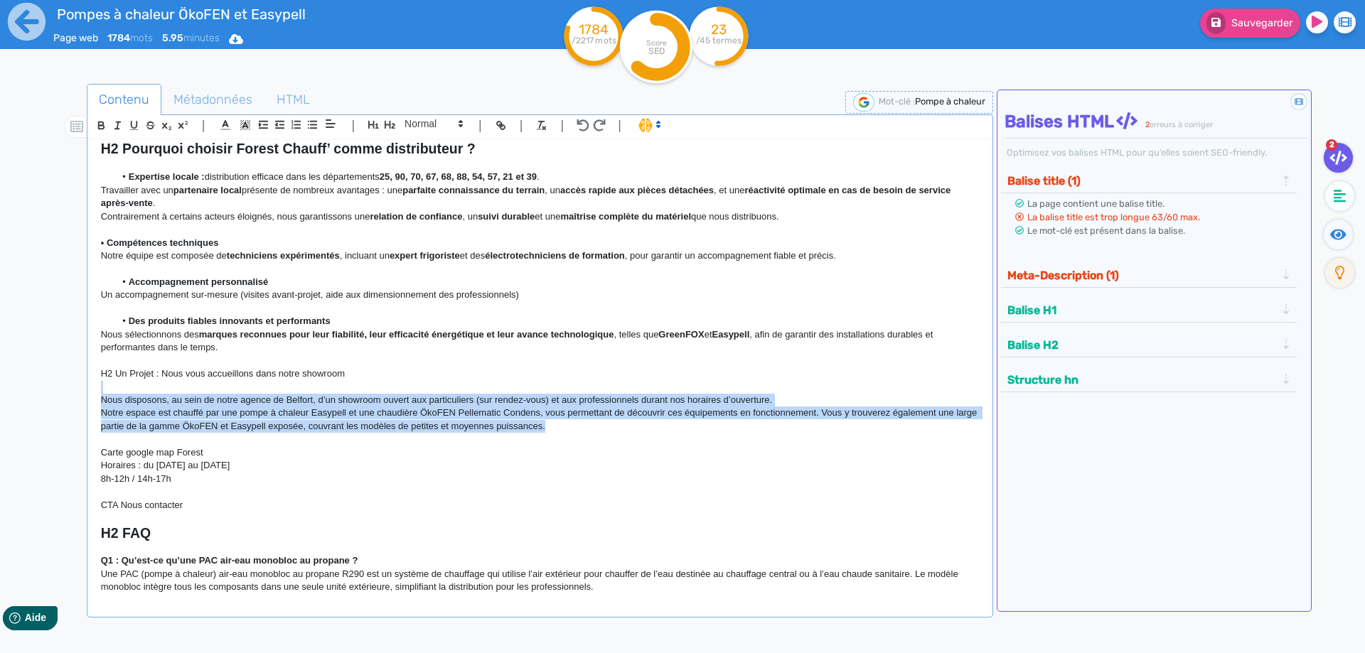
drag, startPoint x: 616, startPoint y: 415, endPoint x: 42, endPoint y: 375, distance: 575.8
click at [90, 382] on div "H1 Pompes à chaleur air-eau monobloc au propane Chez Forest Chauff’ , nous prop…" at bounding box center [539, 368] width 899 height 457
copy div "Nous disposons, au sein de notre agence de Belfort, d’un showroom ouvert aux pa…"
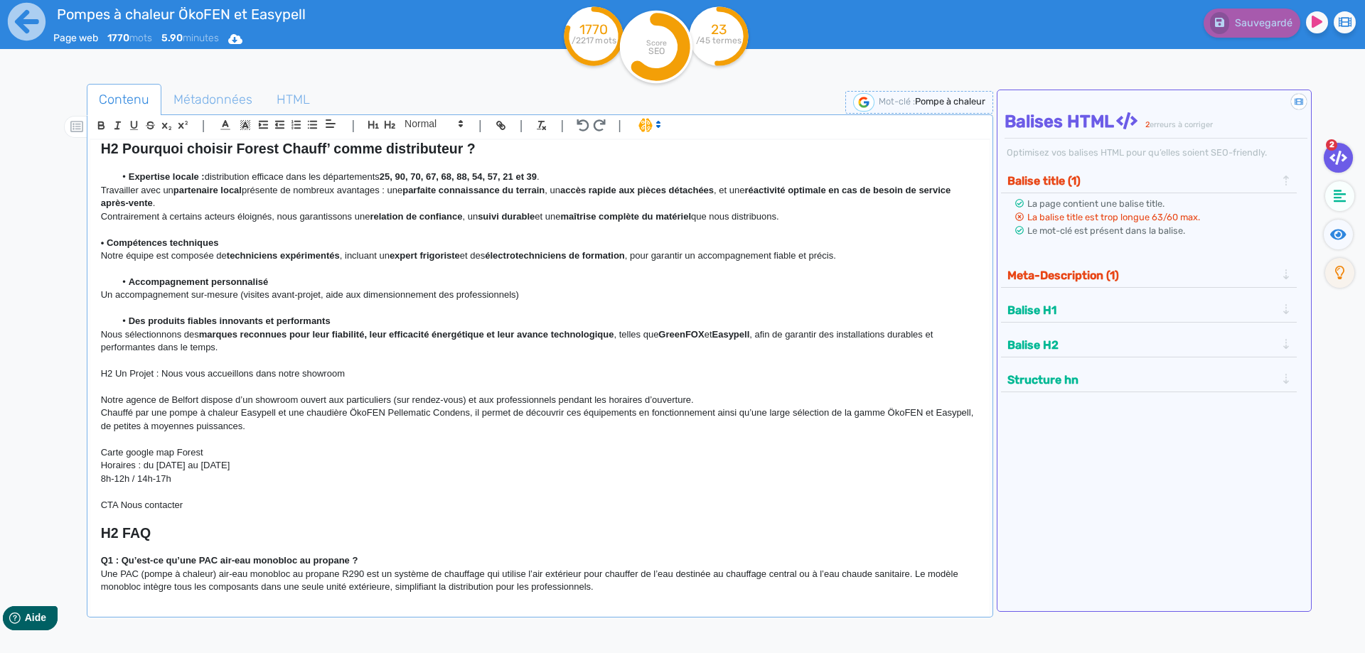
click at [273, 410] on p "Chauffé par une pompe à chaleur Easypell et une chaudière ÖkoFEN Pellematic Con…" at bounding box center [540, 420] width 878 height 26
drag, startPoint x: 264, startPoint y: 418, endPoint x: 50, endPoint y: 385, distance: 216.5
click at [90, 385] on div "H1 Pompes à chaleur air-eau monobloc au propane Chez Forest Chauff’ , nous prop…" at bounding box center [539, 368] width 899 height 457
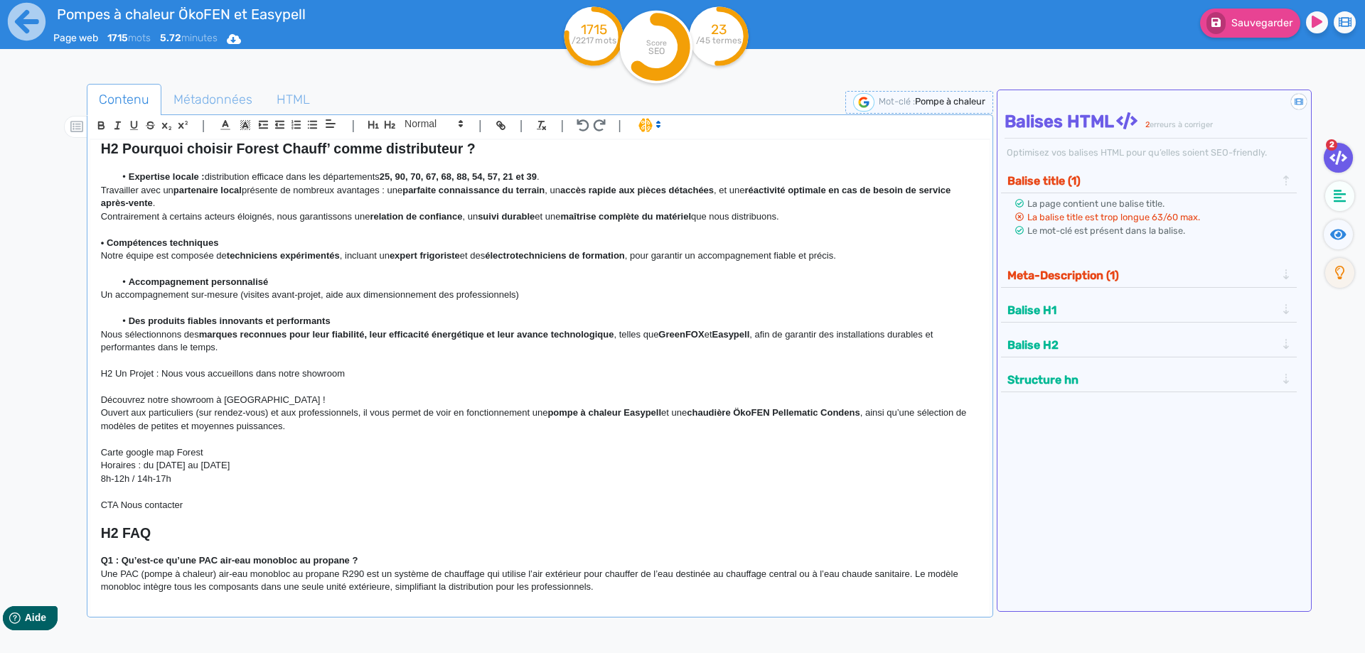
click at [103, 407] on p "Ouvert aux particuliers (sur rendez-vous) et aux professionnels, il vous permet…" at bounding box center [540, 420] width 878 height 26
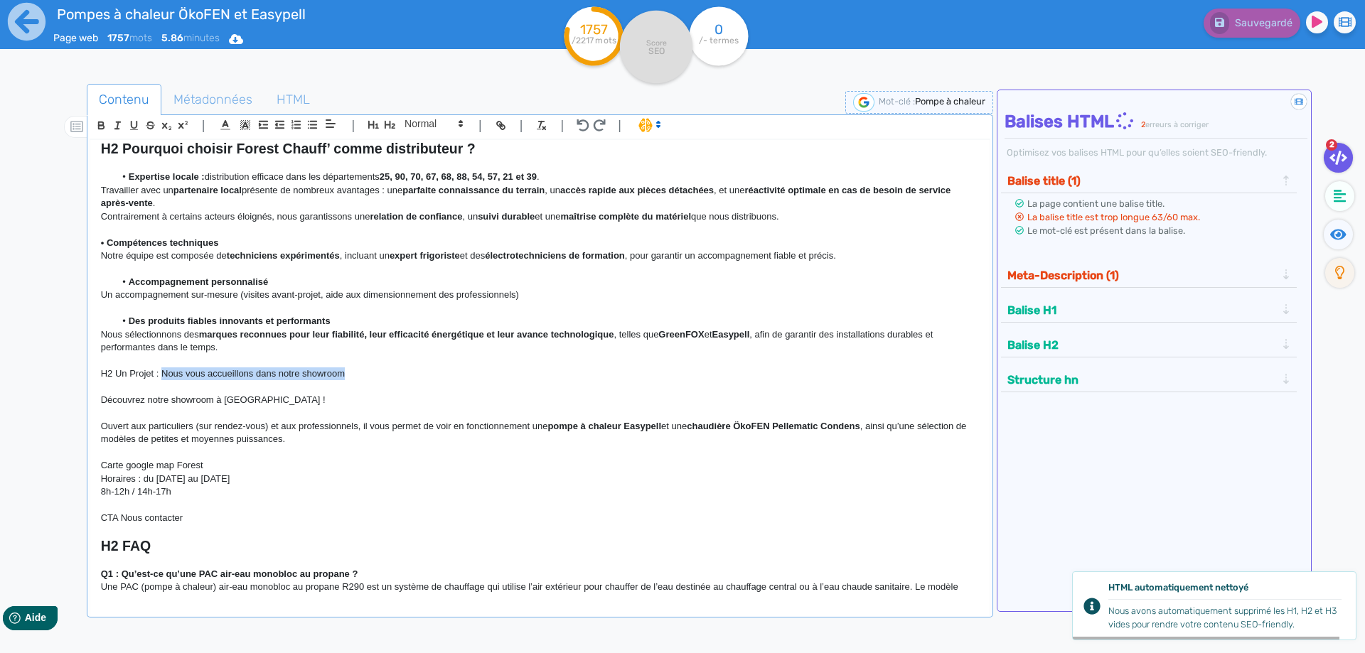
drag, startPoint x: 359, startPoint y: 364, endPoint x: 164, endPoint y: 360, distance: 195.5
click at [164, 368] on p "H2 Un Projet : Nous vous accueillons dans notre showroom" at bounding box center [540, 374] width 878 height 13
click at [97, 387] on div "H1 Pompes à chaleur air-eau monobloc au propane Chez Forest Chauff’ , nous prop…" at bounding box center [539, 368] width 899 height 457
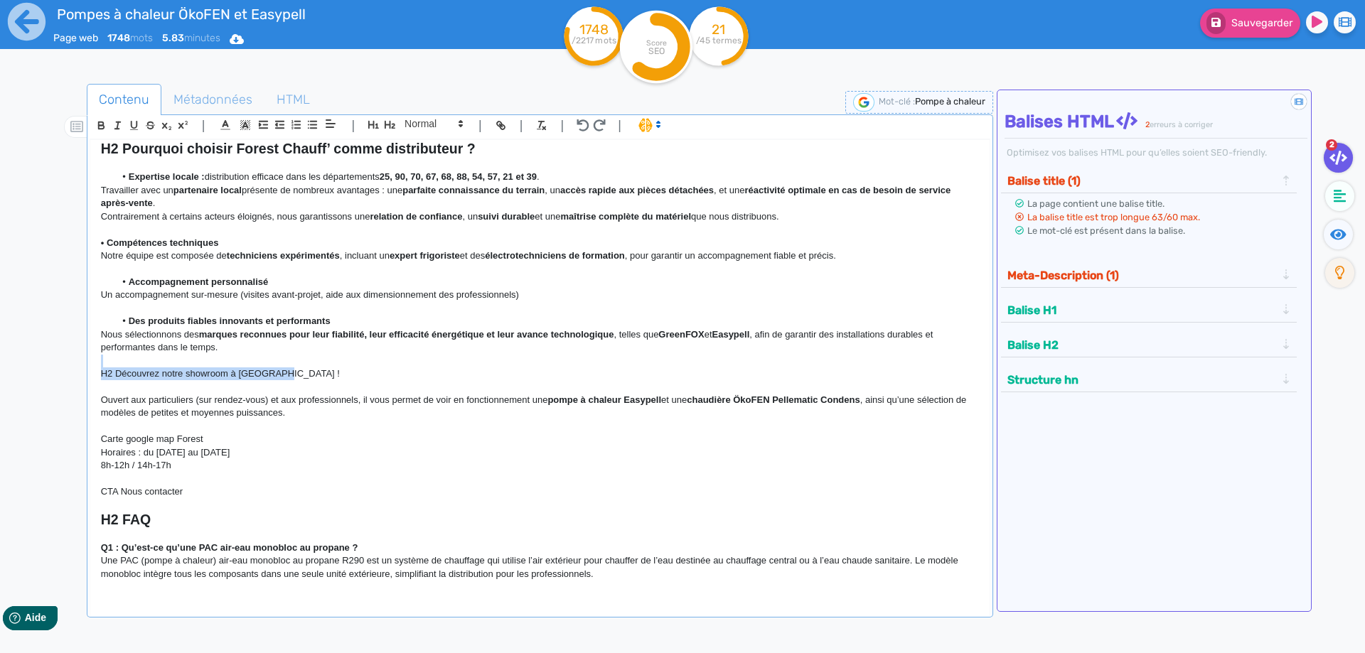
drag, startPoint x: 285, startPoint y: 363, endPoint x: 55, endPoint y: 353, distance: 230.6
click at [90, 353] on div "H1 Pompes à chaleur air-eau monobloc au propane Chez Forest Chauff’ , nous prop…" at bounding box center [539, 368] width 899 height 457
click at [386, 123] on icon "button" at bounding box center [390, 125] width 12 height 12
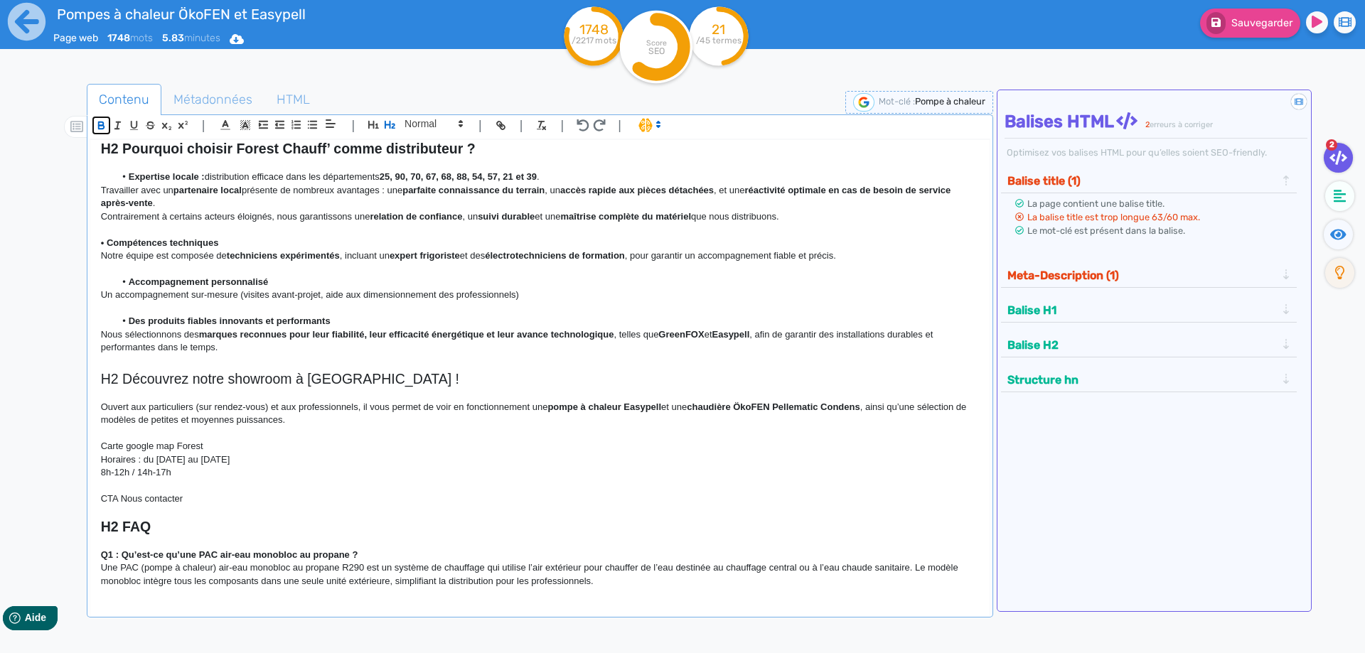
click at [96, 123] on icon "button" at bounding box center [101, 125] width 12 height 12
click at [326, 316] on strong "Des produits fiables innovants et performants" at bounding box center [230, 321] width 202 height 11
click at [218, 493] on p "CTA Nous contacter" at bounding box center [540, 499] width 878 height 13
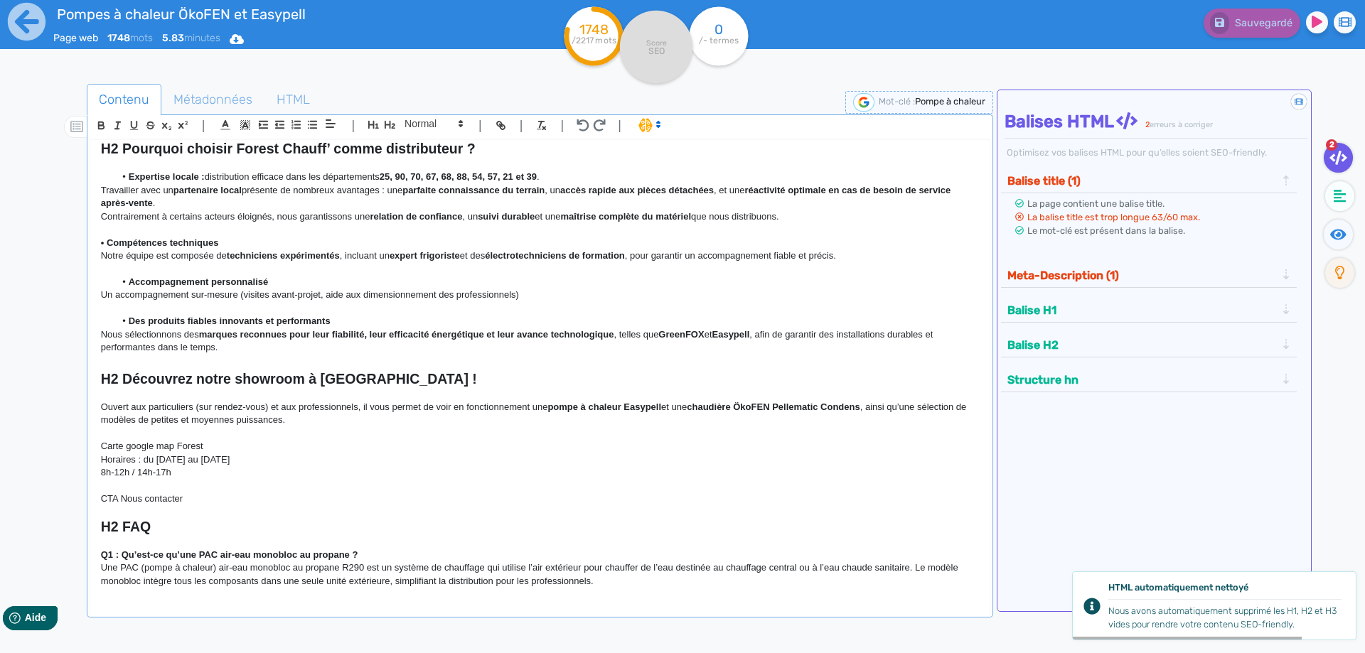
click at [212, 466] on p "8h-12h / 14h-17h" at bounding box center [540, 472] width 878 height 13
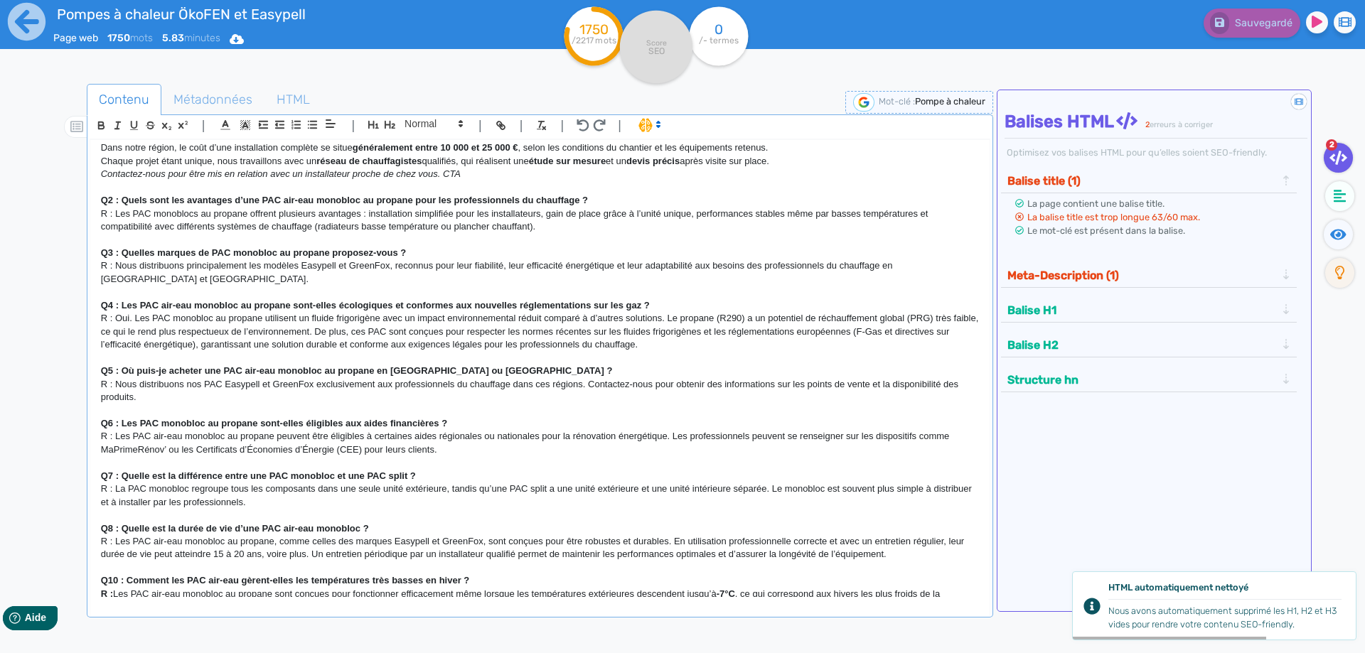
scroll to position [1902, 0]
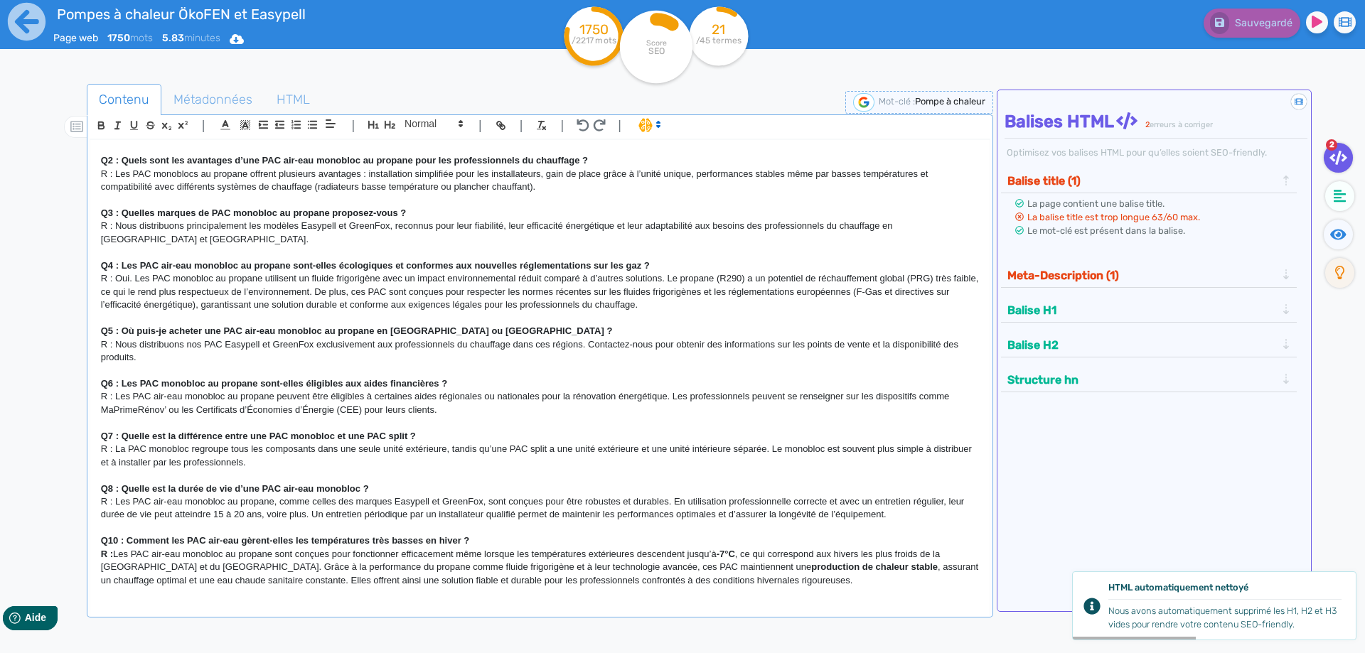
click at [205, 565] on p "R : Les PAC air-eau monobloc au propane sont conçues pour fonctionner efficacem…" at bounding box center [540, 567] width 878 height 39
click at [730, 549] on strong "-7°C" at bounding box center [726, 554] width 18 height 11
click at [740, 496] on p "R : Les PAC air-eau monobloc au propane, comme celles des marques Easypell et G…" at bounding box center [540, 509] width 878 height 26
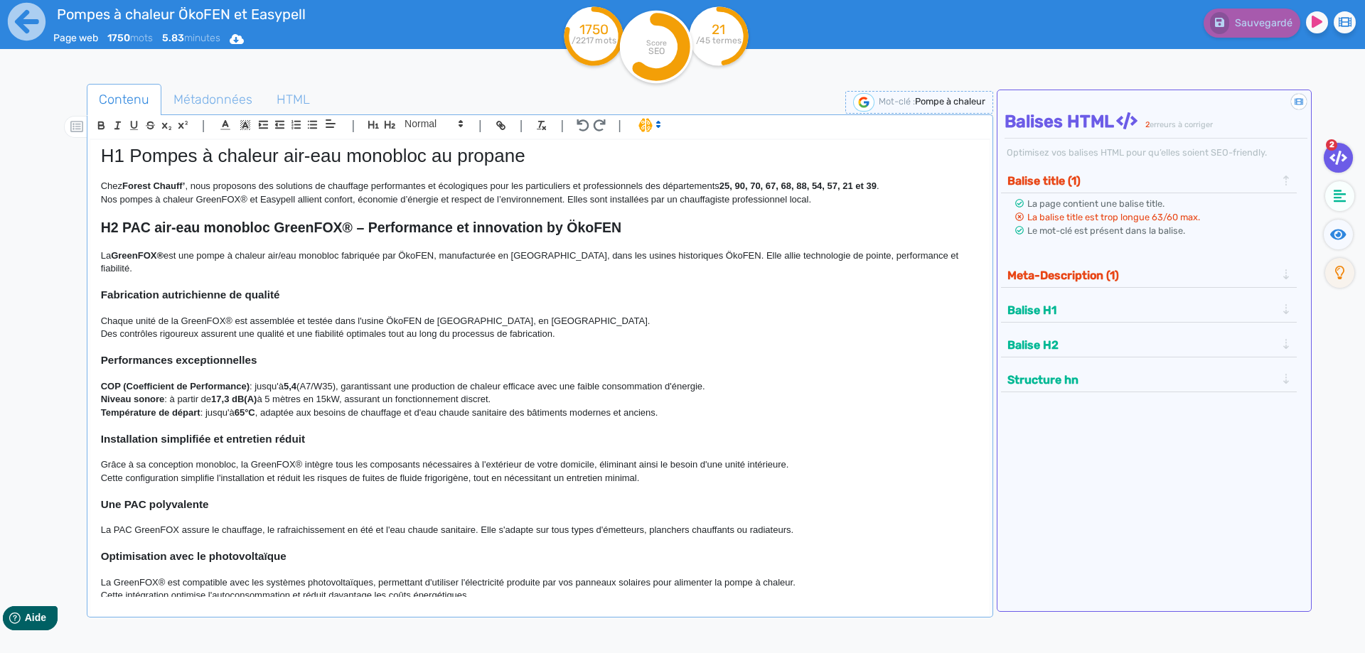
scroll to position [0, 0]
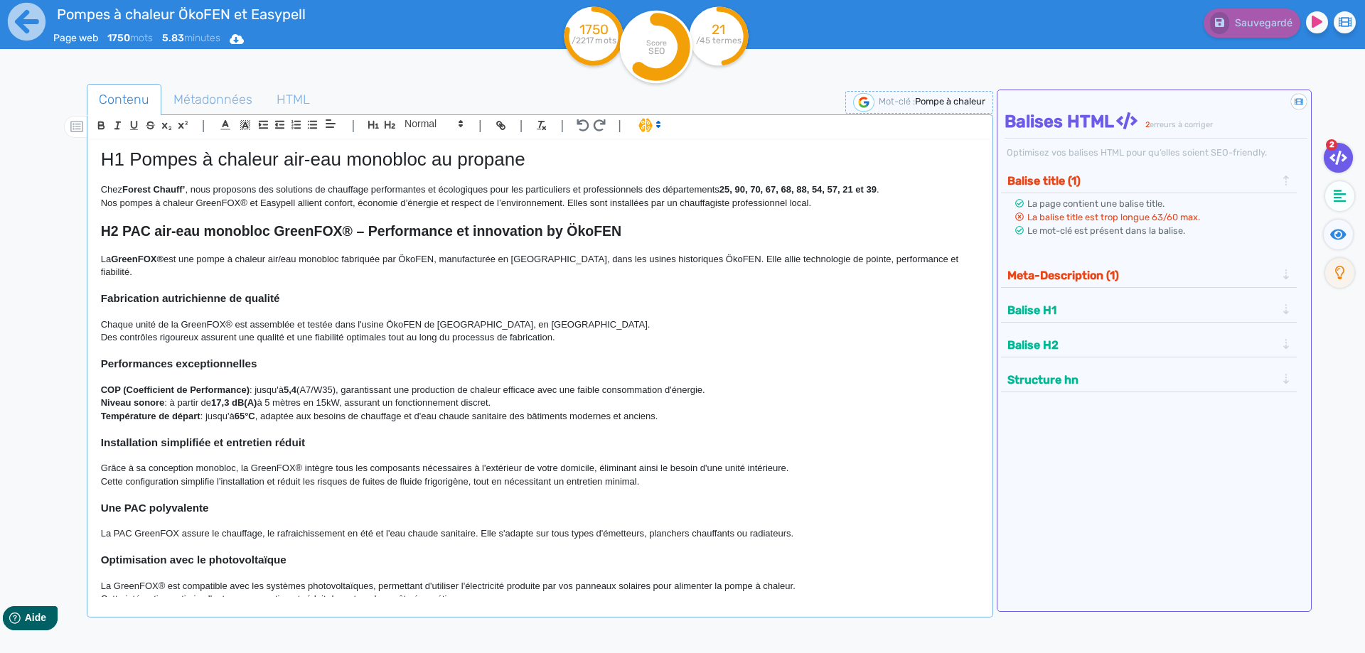
click at [551, 397] on p "Niveau sonore : à partir de 17,3 dB(A) à 5 mètres en 15kW, assurant un fonction…" at bounding box center [540, 403] width 878 height 13
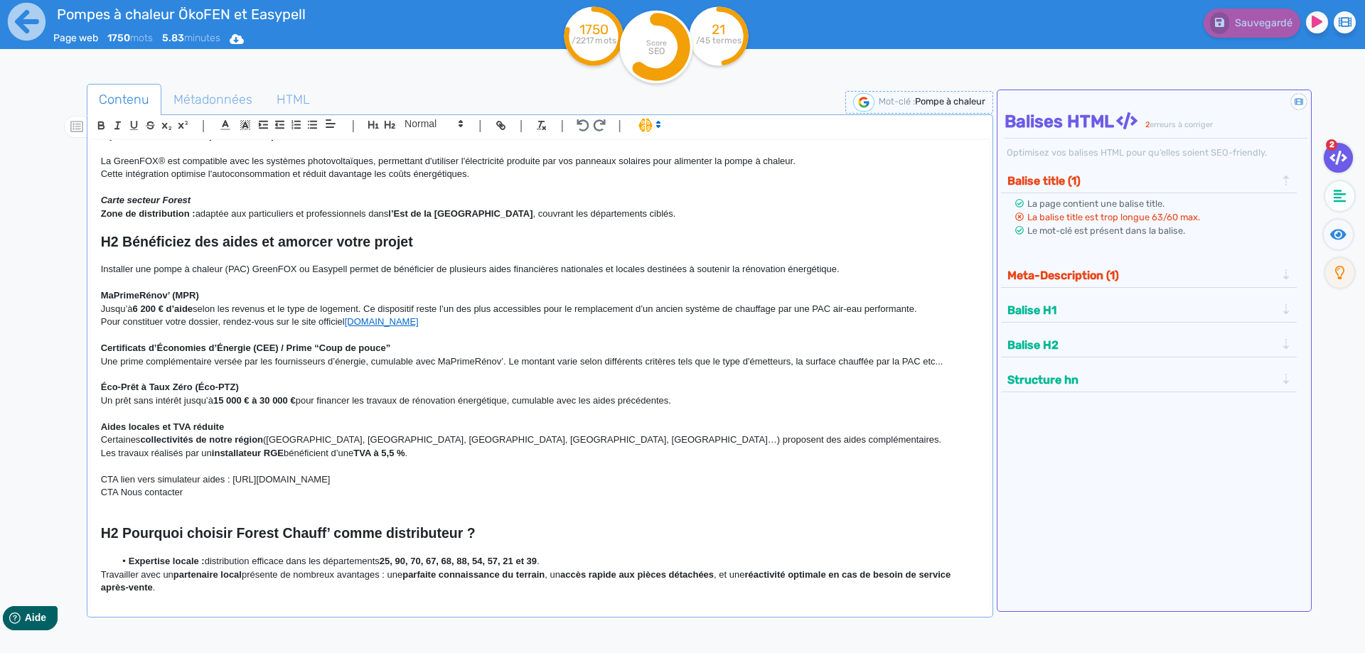
scroll to position [1088, 0]
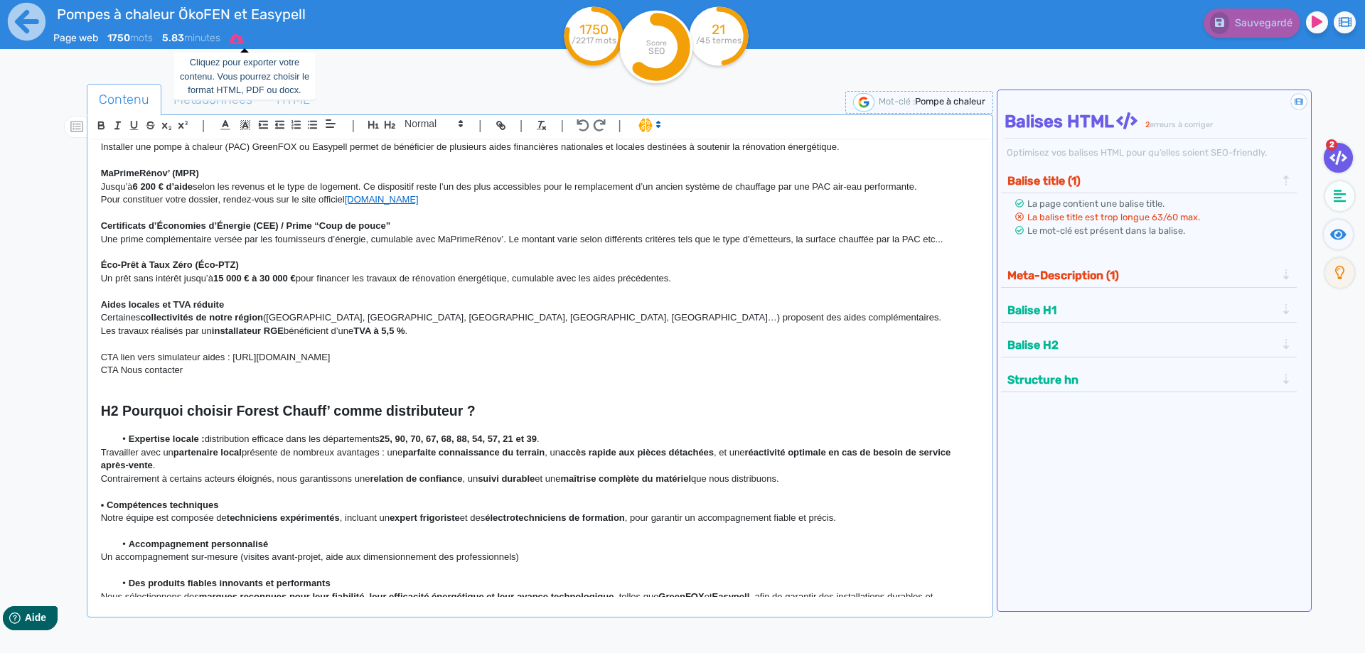
click at [244, 37] on icon at bounding box center [237, 39] width 14 height 10
click at [235, 121] on button "Word" at bounding box center [233, 120] width 114 height 23
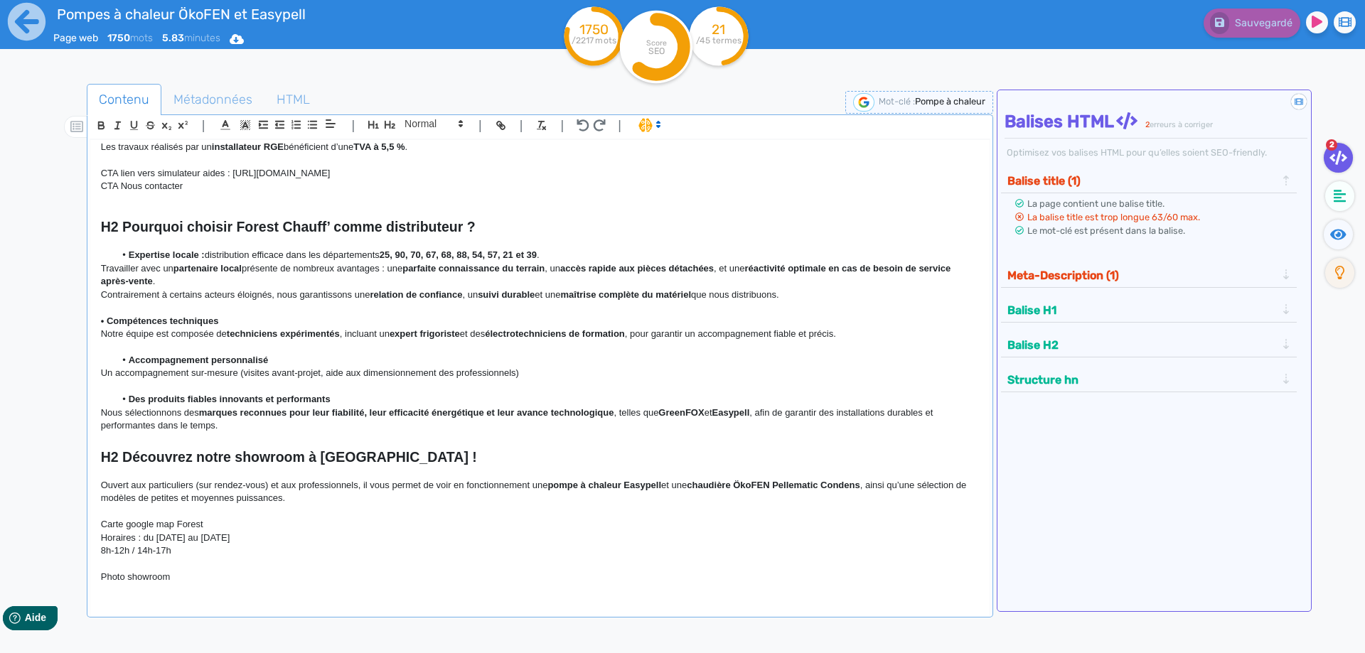
scroll to position [1408, 0]
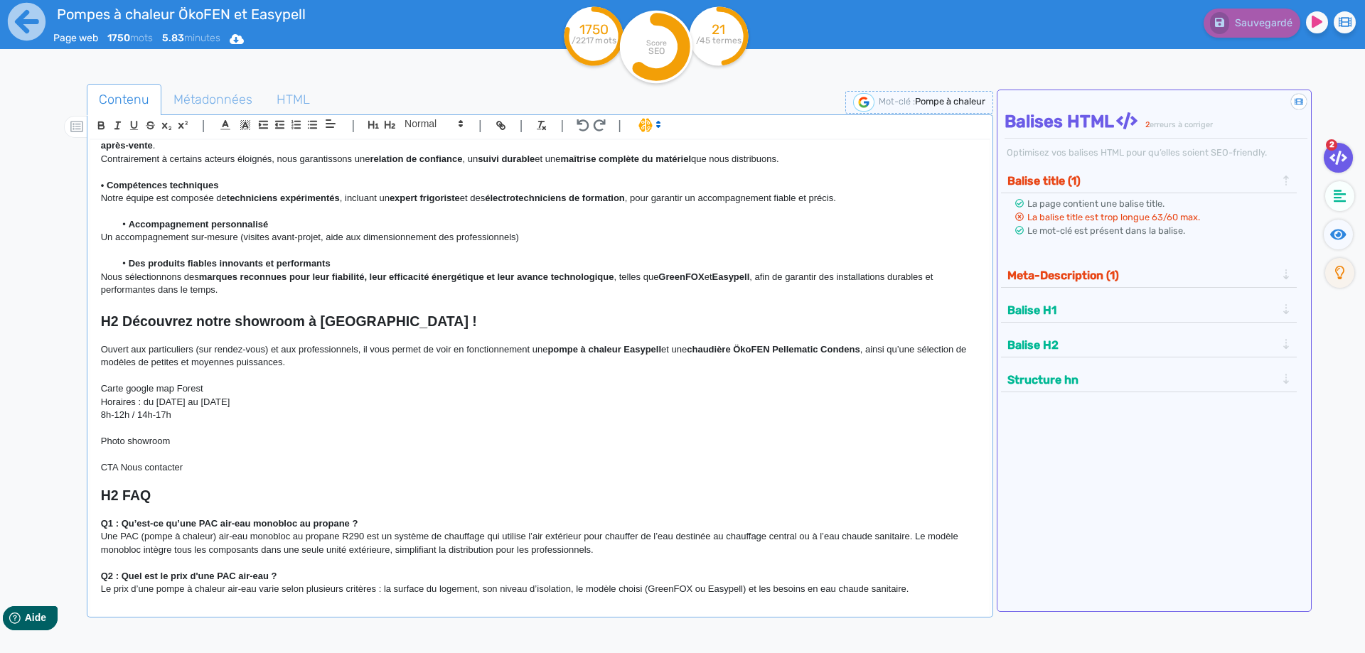
click at [240, 461] on p "CTA Nous contacter" at bounding box center [540, 467] width 878 height 13
